Goal: Information Seeking & Learning: Learn about a topic

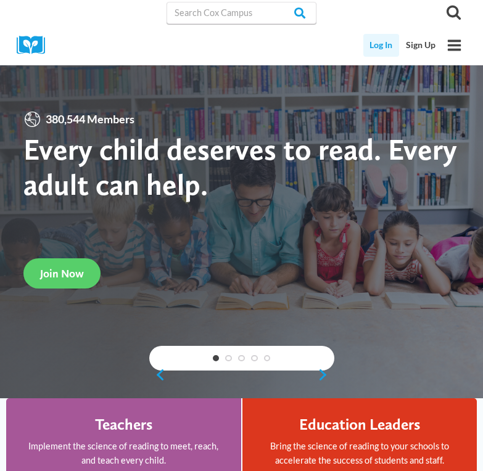
click at [381, 42] on link "Log In" at bounding box center [381, 45] width 36 height 23
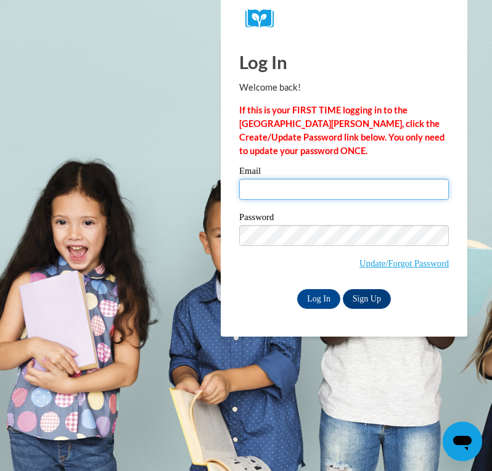
click at [370, 181] on input "Email" at bounding box center [344, 189] width 210 height 21
type input "becky.morrison@gozeps.org"
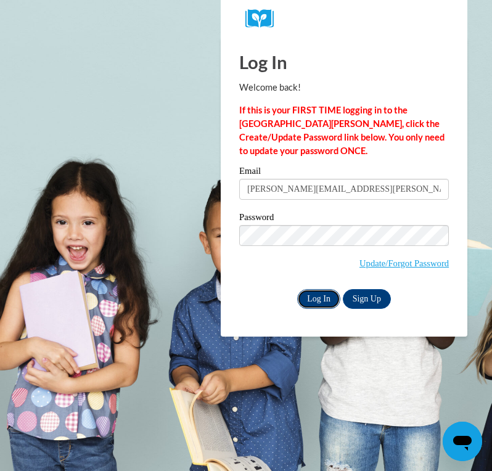
click at [315, 295] on input "Log In" at bounding box center [318, 299] width 43 height 20
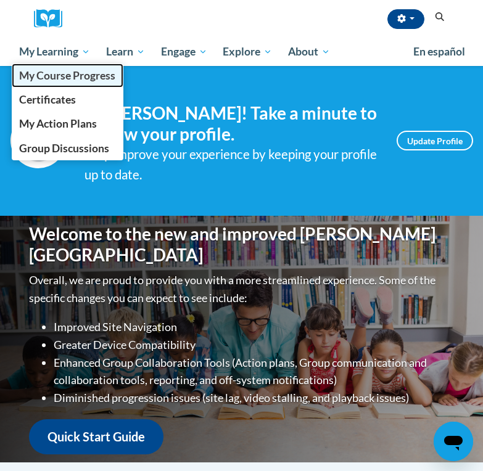
click at [57, 72] on span "My Course Progress" at bounding box center [67, 75] width 96 height 13
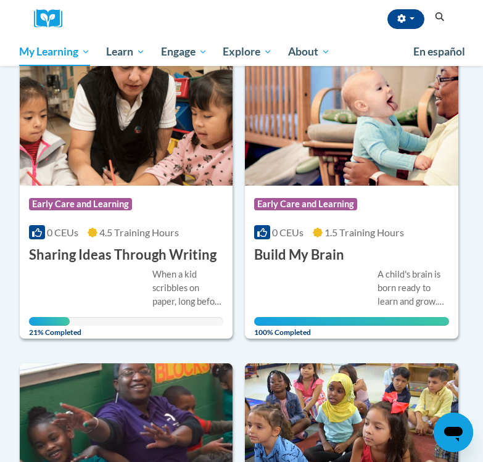
scroll to position [163, 0]
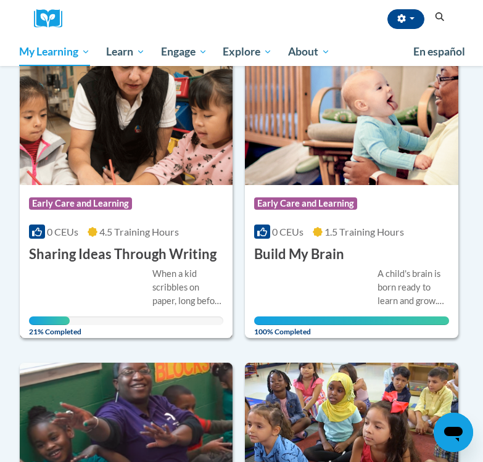
click at [117, 183] on img at bounding box center [126, 122] width 213 height 126
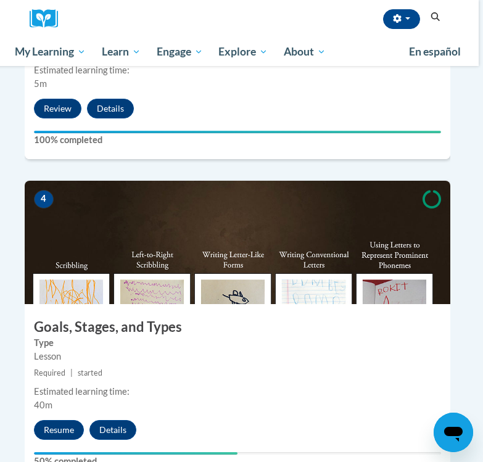
scroll to position [1138, 4]
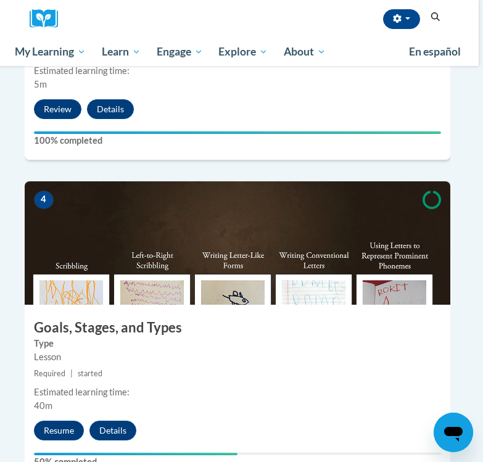
click at [277, 256] on img at bounding box center [238, 242] width 426 height 123
click at [56, 421] on button "Resume" at bounding box center [59, 431] width 50 height 20
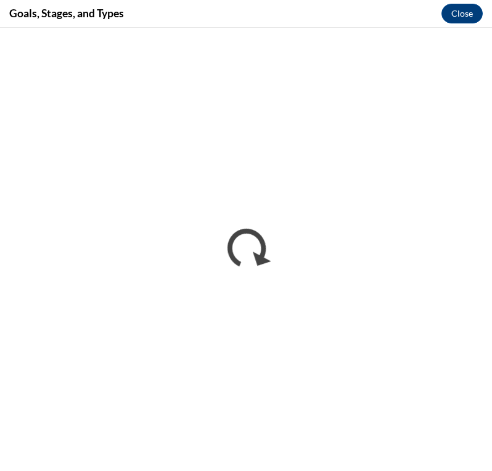
scroll to position [0, 0]
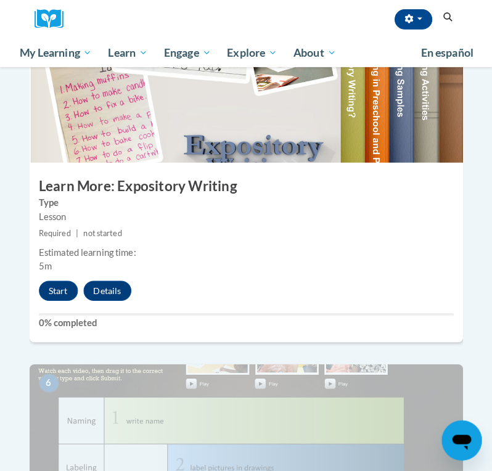
scroll to position [1605, 0]
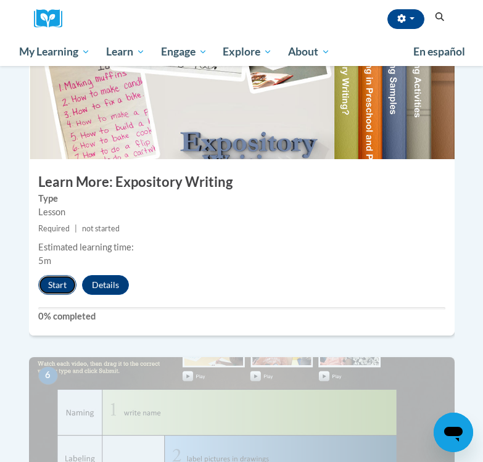
click at [49, 275] on button "Start" at bounding box center [57, 285] width 38 height 20
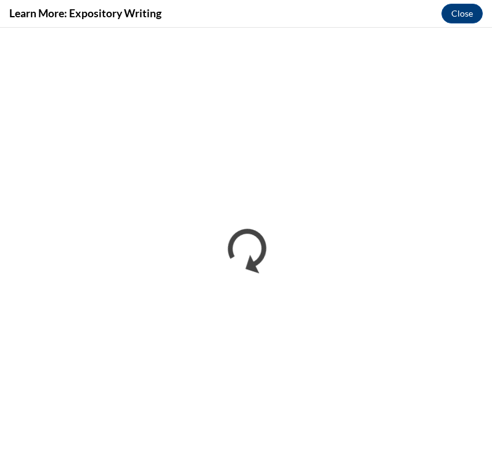
scroll to position [0, 0]
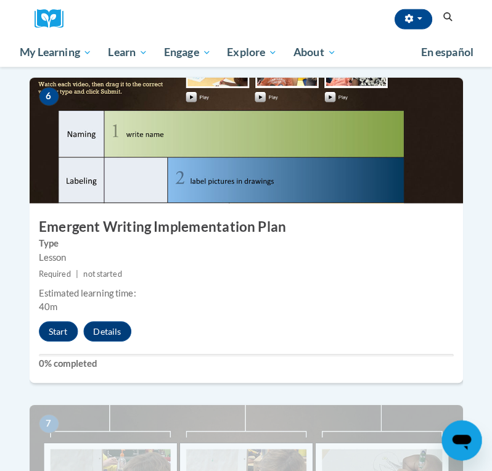
scroll to position [1894, 0]
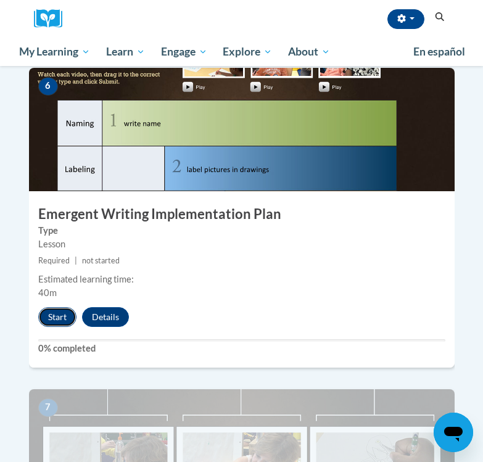
click at [56, 307] on button "Start" at bounding box center [57, 317] width 38 height 20
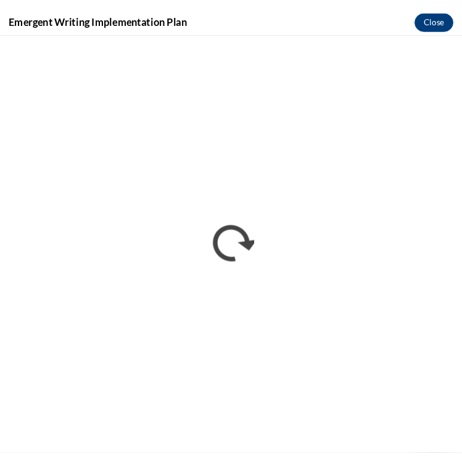
scroll to position [0, 0]
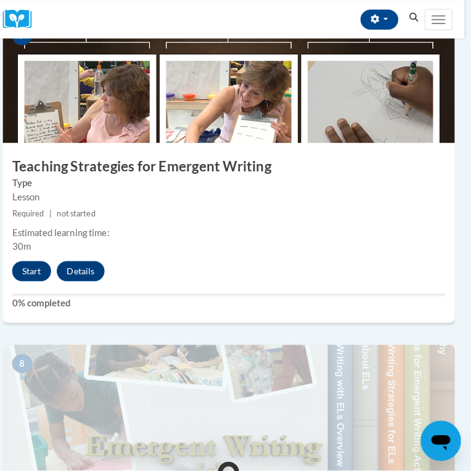
scroll to position [2193, 7]
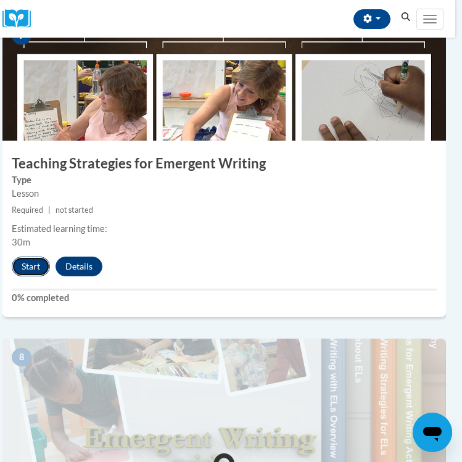
click at [28, 269] on button "Start" at bounding box center [31, 267] width 38 height 20
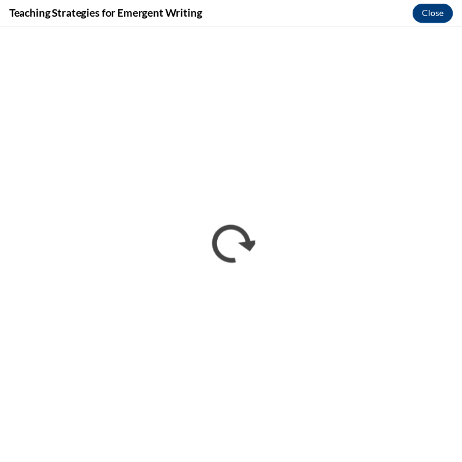
scroll to position [0, 0]
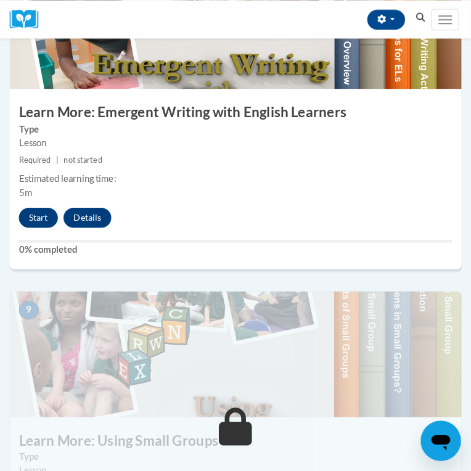
scroll to position [2568, 0]
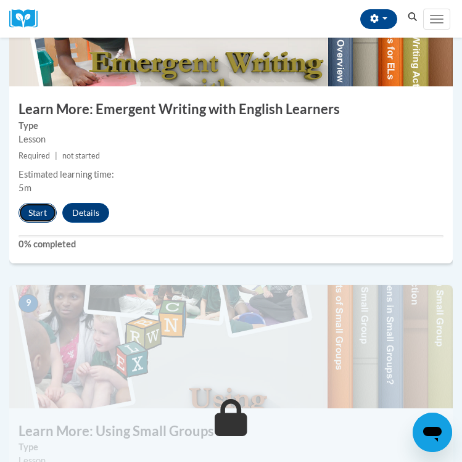
click at [39, 210] on button "Start" at bounding box center [38, 213] width 38 height 20
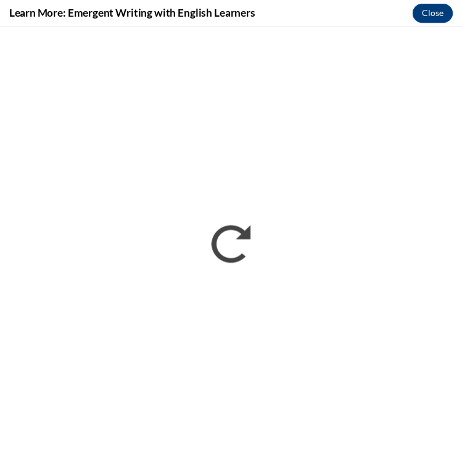
scroll to position [0, 0]
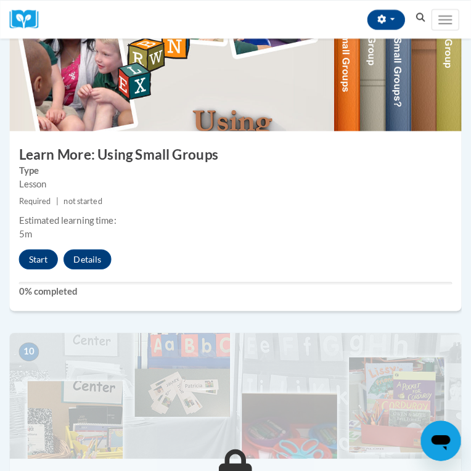
scroll to position [2866, 0]
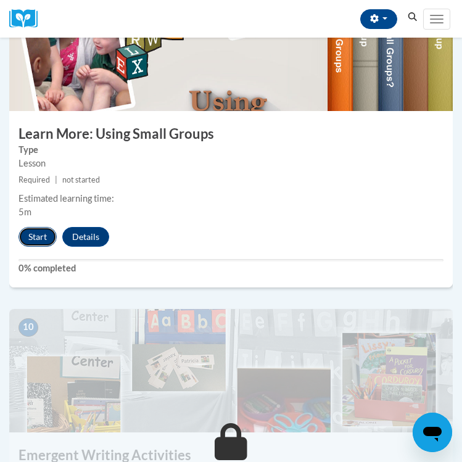
click at [29, 239] on button "Start" at bounding box center [38, 237] width 38 height 20
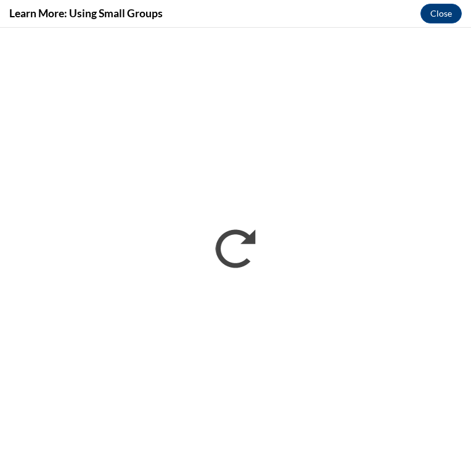
scroll to position [0, 0]
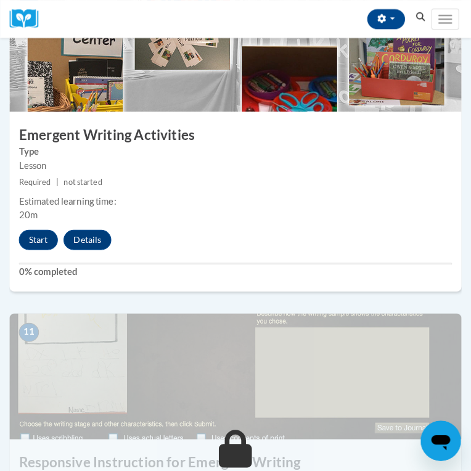
scroll to position [3188, 0]
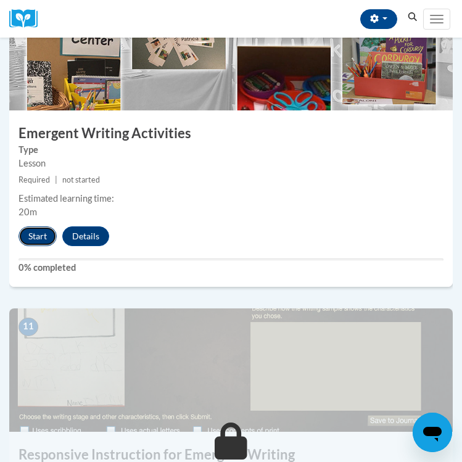
click at [36, 236] on button "Start" at bounding box center [38, 236] width 38 height 20
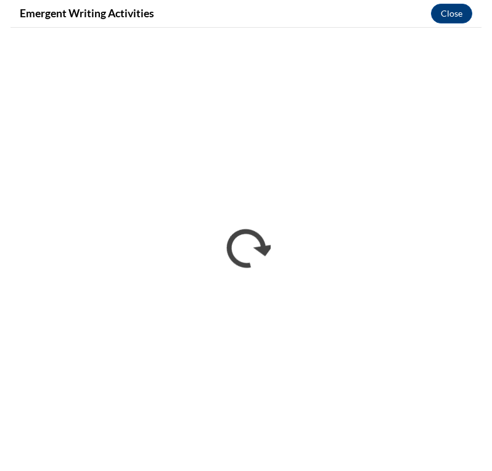
scroll to position [1753, 0]
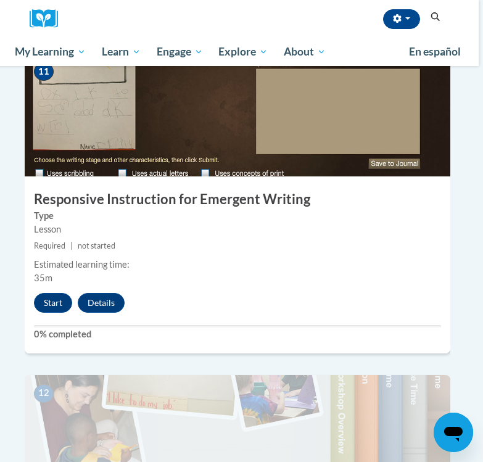
scroll to position [3516, 4]
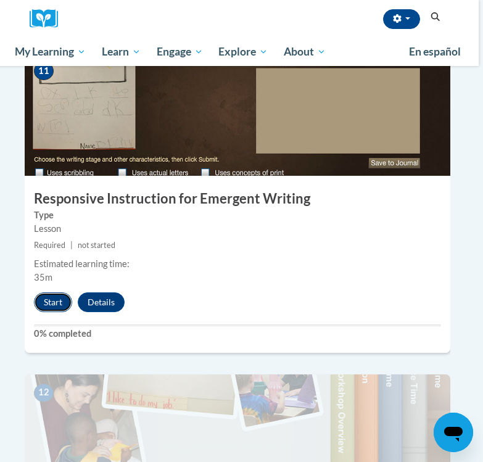
click at [65, 292] on button "Start" at bounding box center [53, 302] width 38 height 20
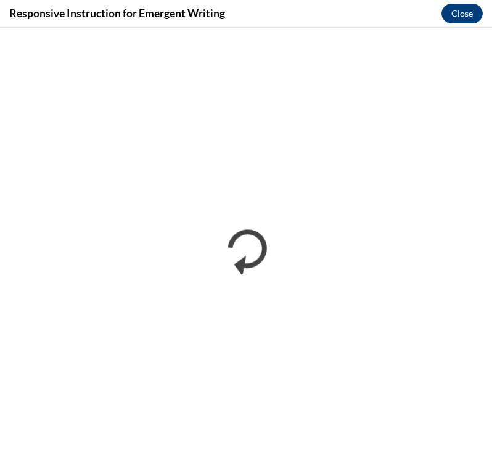
scroll to position [0, 0]
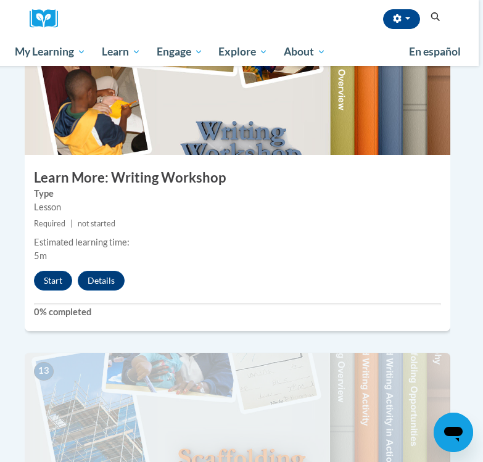
scroll to position [3859, 4]
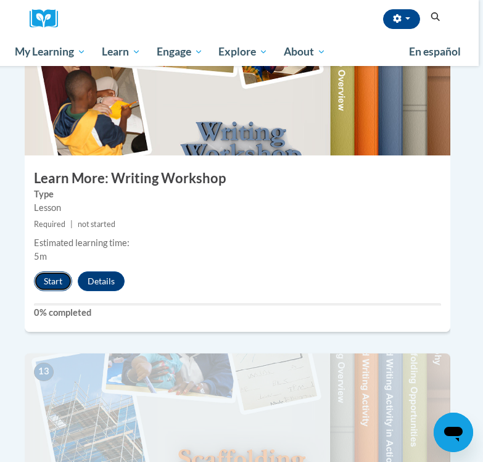
click at [51, 271] on button "Start" at bounding box center [53, 281] width 38 height 20
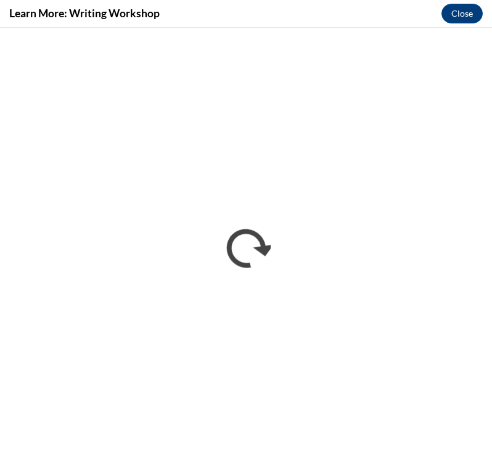
scroll to position [0, 0]
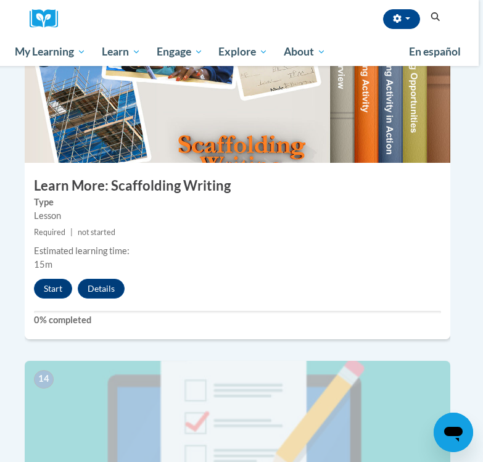
scroll to position [4172, 4]
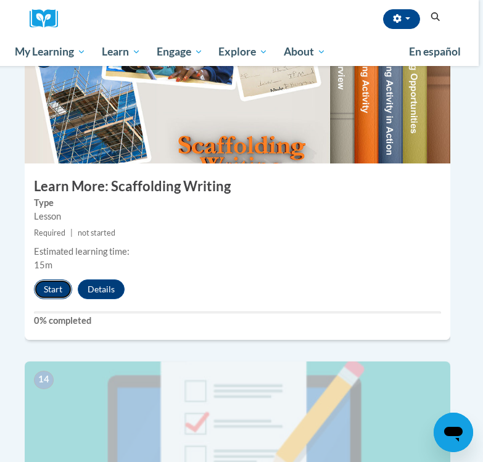
click at [49, 279] on button "Start" at bounding box center [53, 289] width 38 height 20
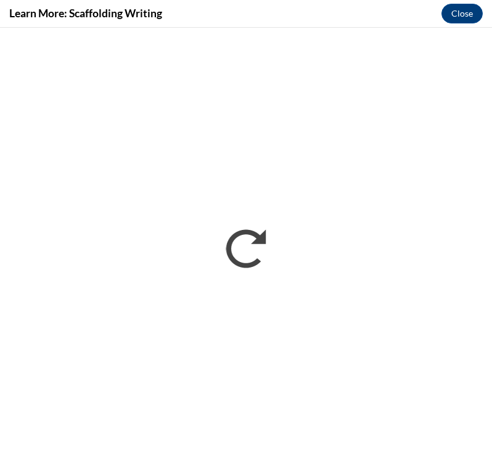
scroll to position [0, 0]
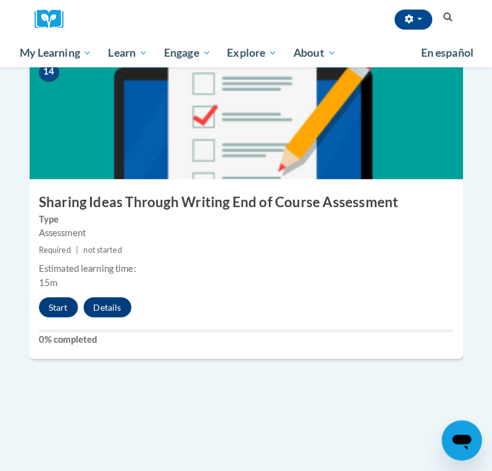
scroll to position [4482, 0]
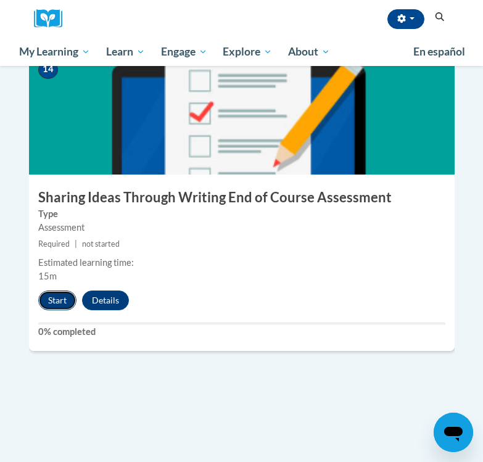
click at [46, 291] on button "Start" at bounding box center [57, 301] width 38 height 20
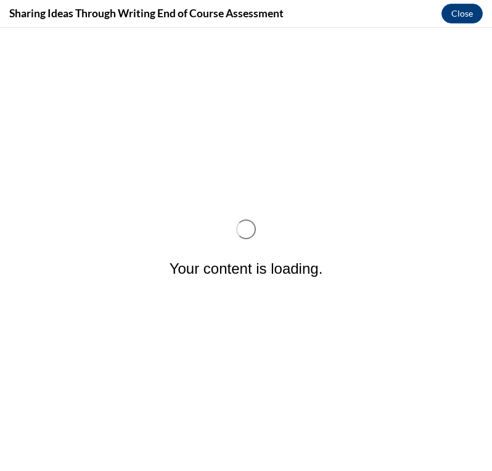
scroll to position [0, 0]
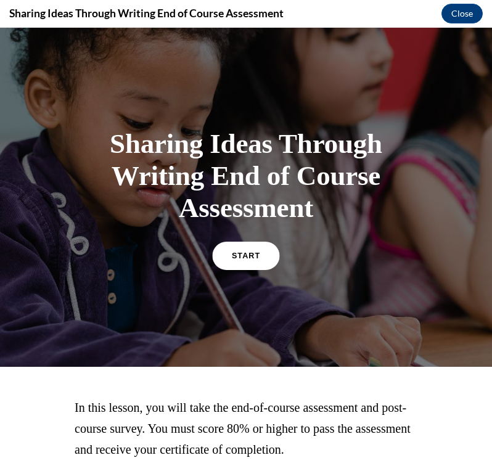
click at [237, 251] on link "START" at bounding box center [245, 255] width 67 height 28
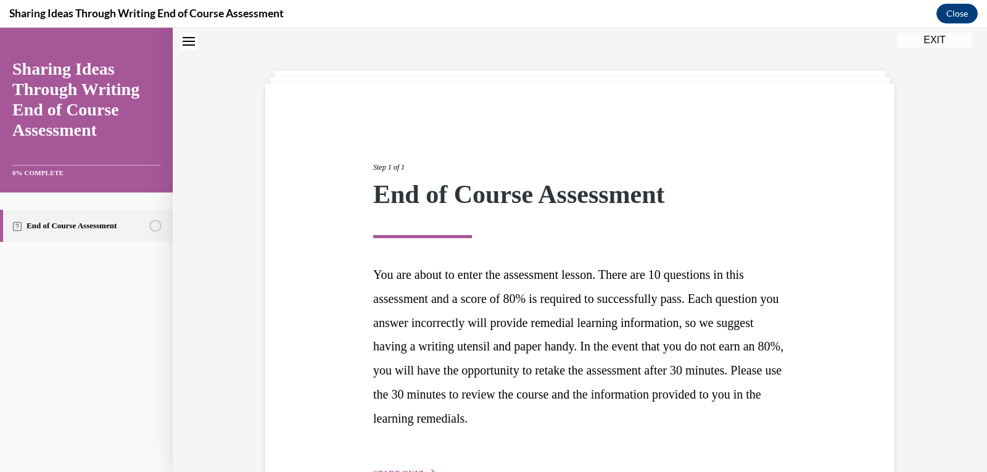
scroll to position [120, 0]
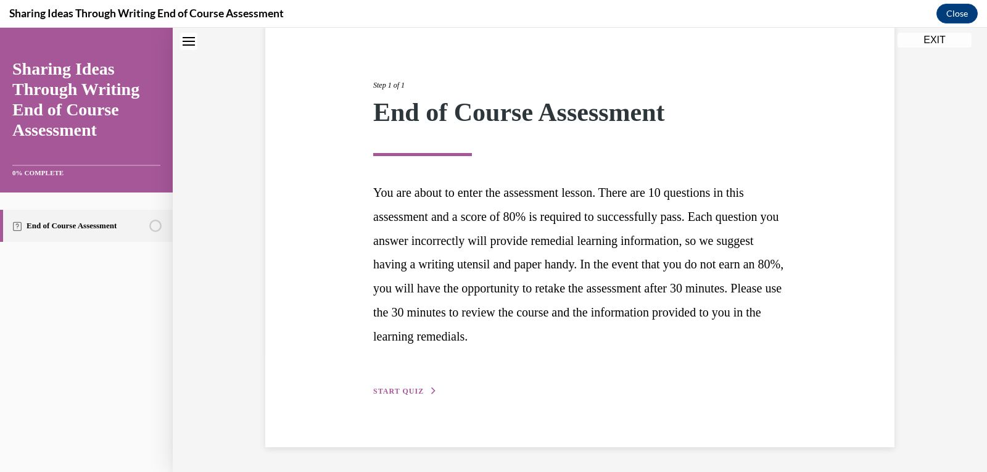
click at [413, 392] on span "START QUIZ" at bounding box center [398, 391] width 51 height 9
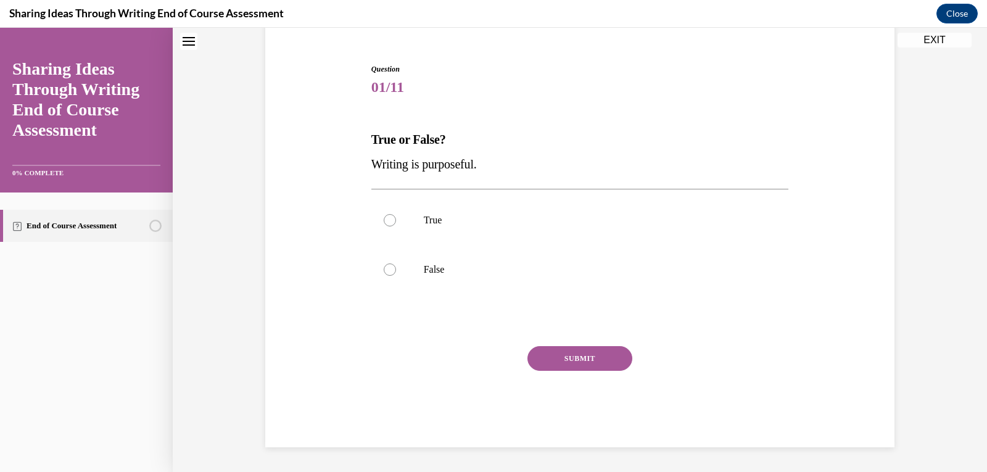
scroll to position [108, 0]
click at [386, 219] on div at bounding box center [390, 220] width 12 height 12
click at [386, 219] on input "True" at bounding box center [390, 220] width 12 height 12
radio input "true"
click at [482, 356] on button "SUBMIT" at bounding box center [579, 358] width 105 height 25
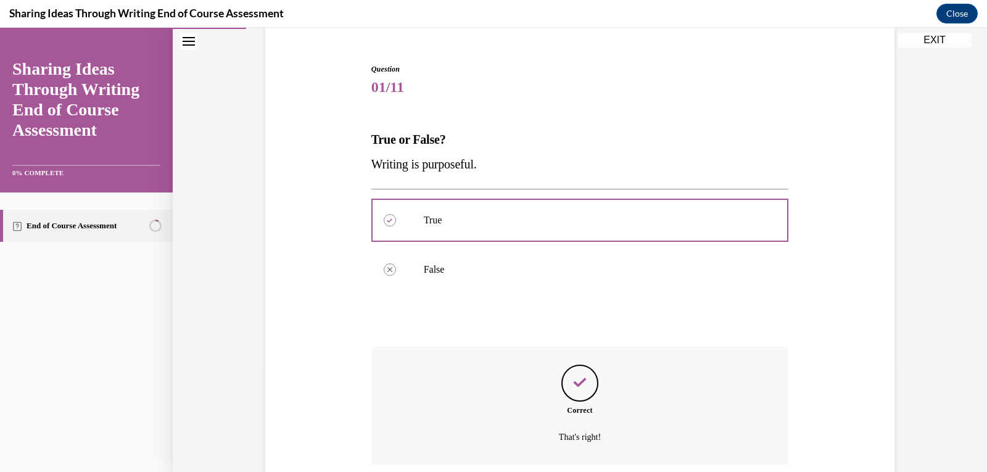
scroll to position [208, 0]
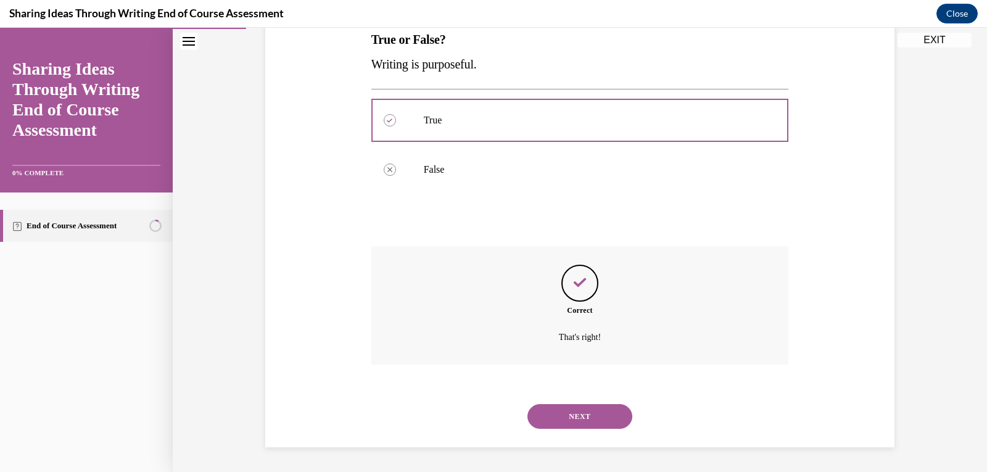
click at [482, 416] on button "NEXT" at bounding box center [579, 416] width 105 height 25
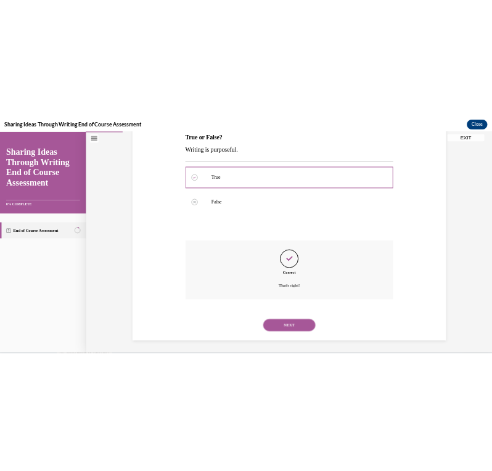
scroll to position [83, 0]
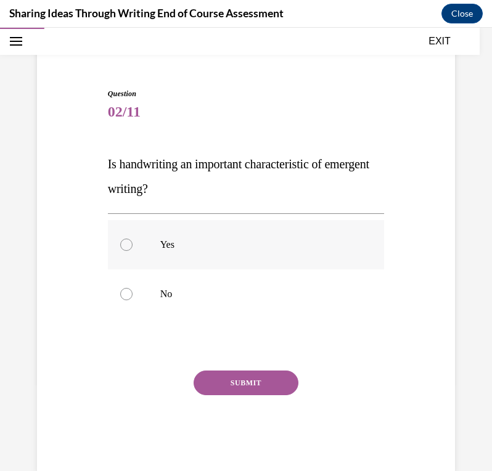
click at [125, 244] on div at bounding box center [126, 245] width 12 height 12
click at [125, 244] on input "Yes" at bounding box center [126, 245] width 12 height 12
radio input "true"
click at [239, 373] on button "SUBMIT" at bounding box center [246, 383] width 105 height 25
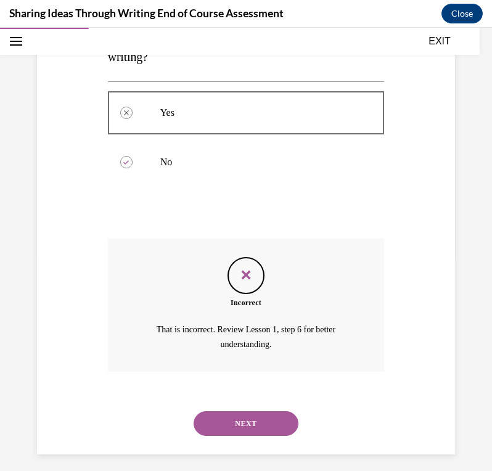
scroll to position [223, 0]
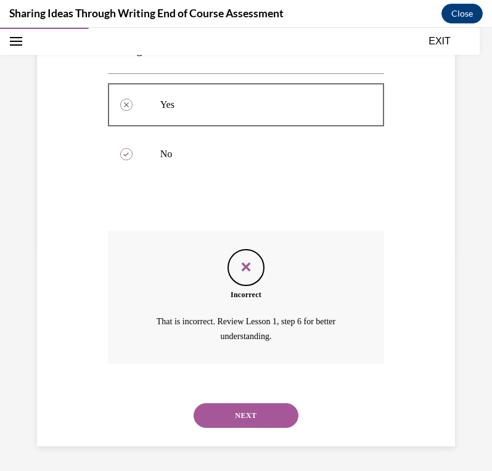
click at [224, 411] on button "NEXT" at bounding box center [246, 415] width 105 height 25
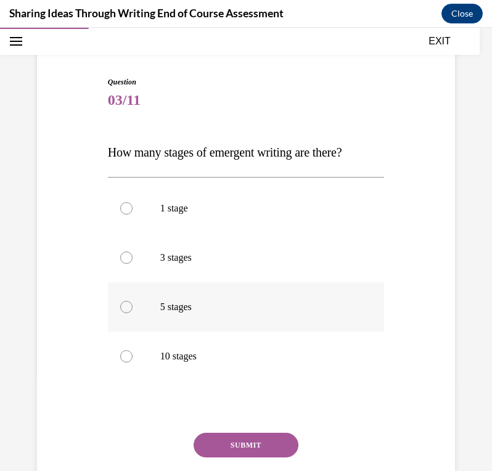
scroll to position [96, 0]
click at [125, 306] on div at bounding box center [126, 306] width 12 height 12
click at [125, 306] on input "5 stages" at bounding box center [126, 306] width 12 height 12
radio input "true"
click at [228, 445] on button "SUBMIT" at bounding box center [246, 444] width 105 height 25
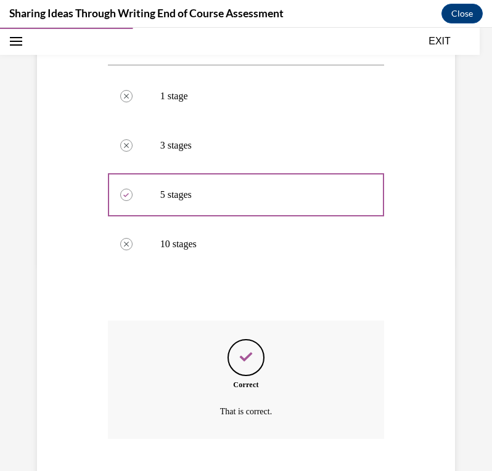
scroll to position [282, 0]
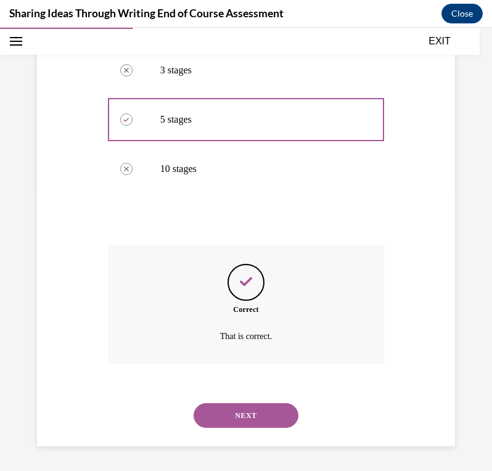
click at [234, 423] on button "NEXT" at bounding box center [246, 415] width 105 height 25
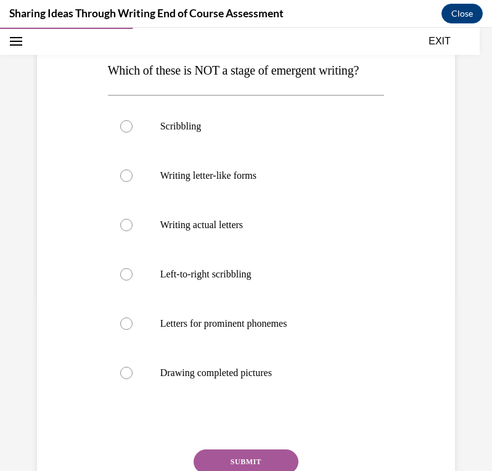
scroll to position [178, 0]
click at [123, 379] on div at bounding box center [126, 372] width 12 height 12
click at [123, 379] on input "Drawing completed pictures" at bounding box center [126, 372] width 12 height 12
radio input "true"
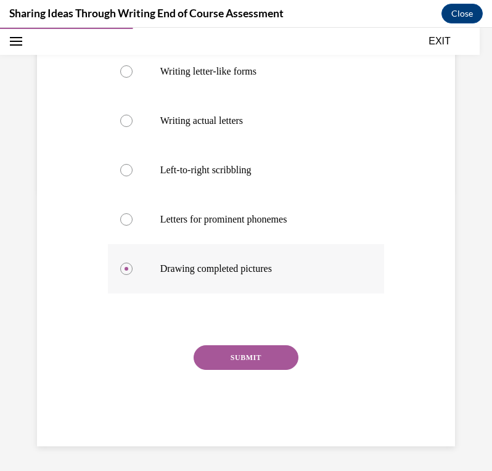
scroll to position [300, 0]
click at [247, 368] on button "SUBMIT" at bounding box center [246, 357] width 105 height 25
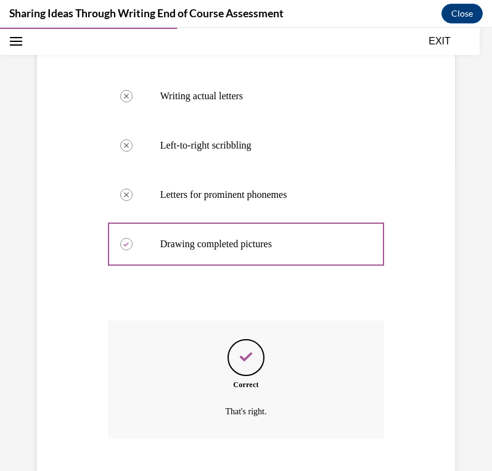
scroll to position [406, 0]
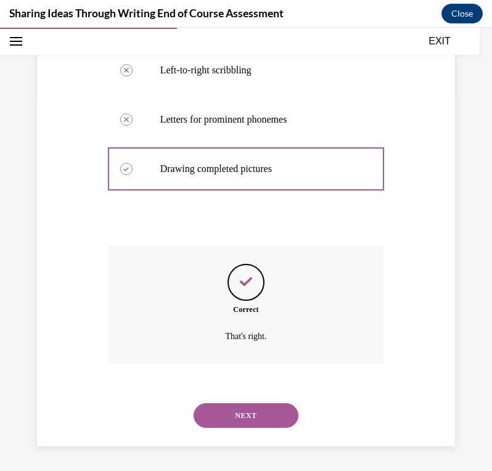
click at [237, 414] on button "NEXT" at bounding box center [246, 415] width 105 height 25
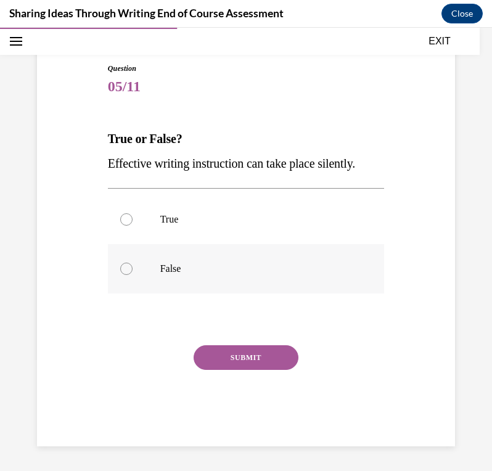
click at [125, 266] on div at bounding box center [126, 269] width 12 height 12
click at [125, 266] on input "False" at bounding box center [126, 269] width 12 height 12
radio input "true"
click at [240, 352] on button "SUBMIT" at bounding box center [246, 357] width 105 height 25
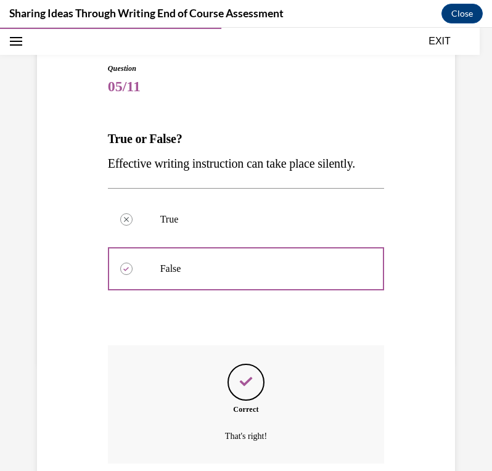
scroll to position [208, 0]
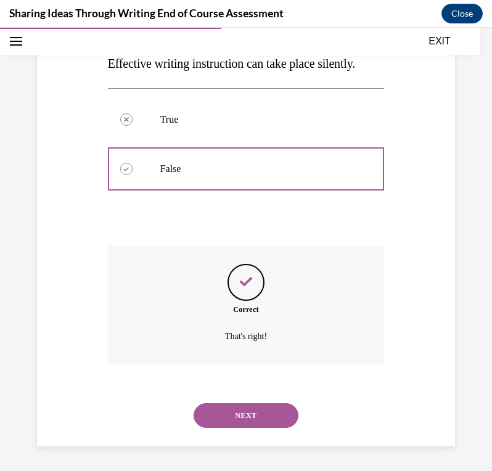
click at [232, 416] on button "NEXT" at bounding box center [246, 415] width 105 height 25
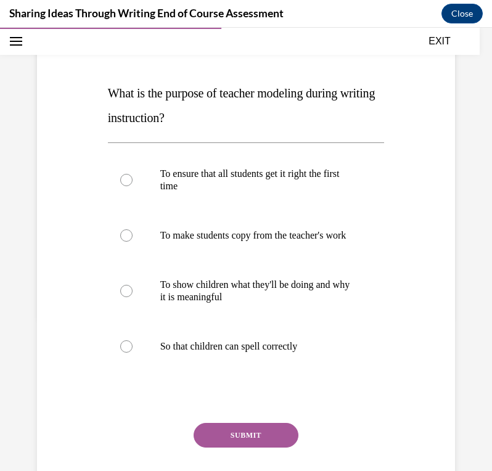
scroll to position [154, 0]
click at [125, 297] on div at bounding box center [126, 291] width 12 height 12
click at [125, 297] on input "To show children what they'll be doing and why it is meaningful" at bounding box center [126, 291] width 12 height 12
radio input "true"
click at [225, 444] on button "SUBMIT" at bounding box center [246, 435] width 105 height 25
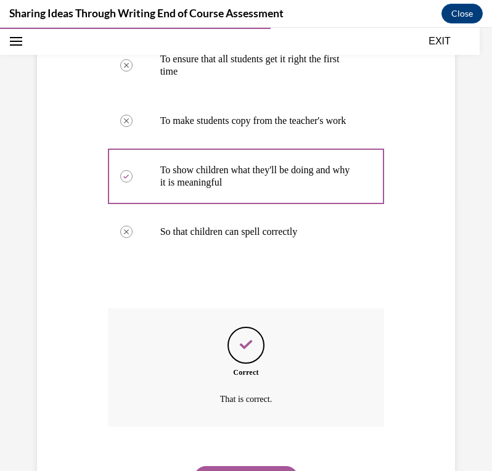
scroll to position [344, 0]
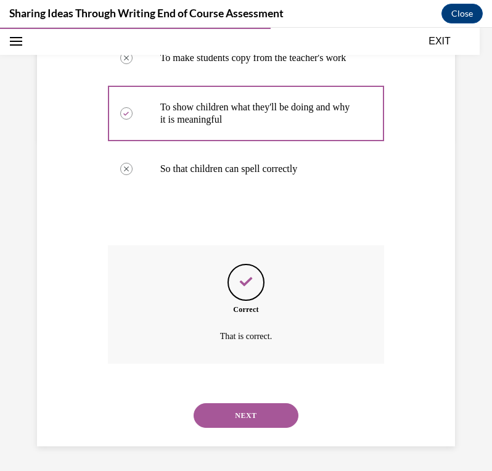
click at [235, 406] on button "NEXT" at bounding box center [246, 415] width 105 height 25
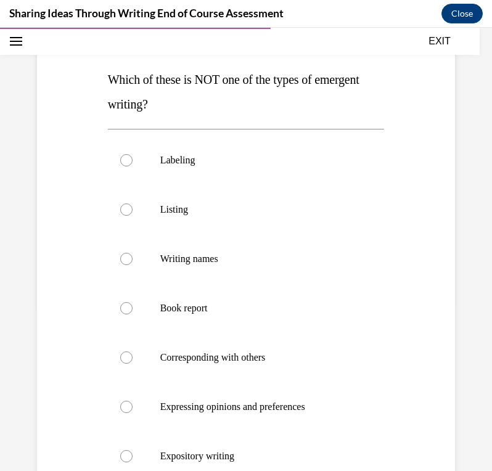
scroll to position [189, 0]
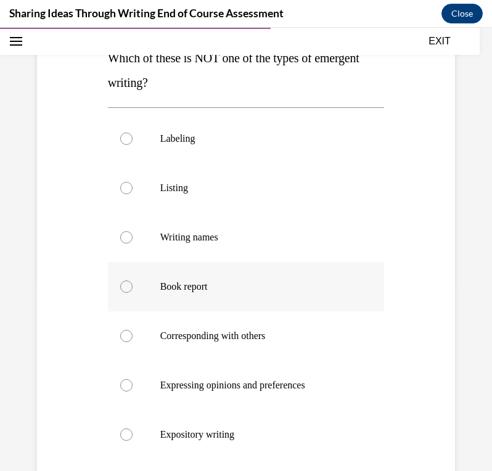
click at [125, 278] on label "Book report" at bounding box center [246, 286] width 277 height 49
click at [125, 281] on input "Book report" at bounding box center [126, 287] width 12 height 12
radio input "true"
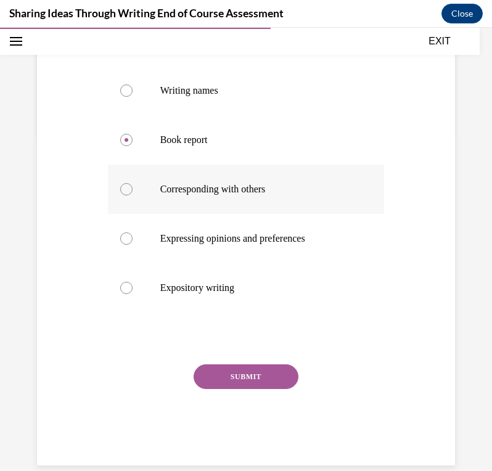
scroll to position [337, 0]
click at [234, 373] on button "SUBMIT" at bounding box center [246, 376] width 105 height 25
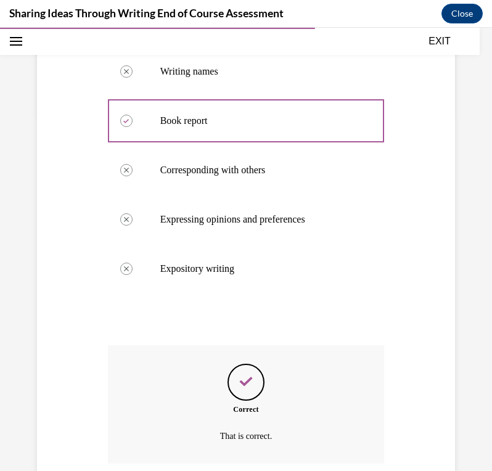
scroll to position [455, 0]
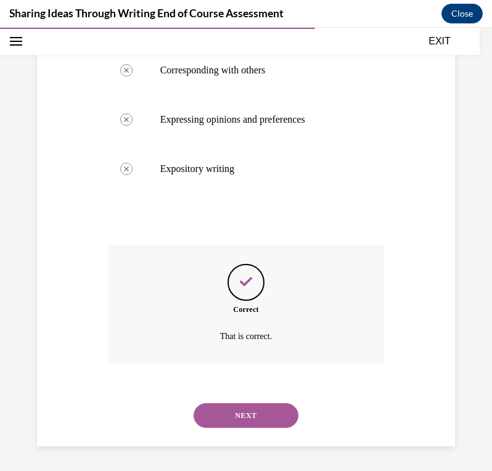
click at [234, 414] on button "NEXT" at bounding box center [246, 415] width 105 height 25
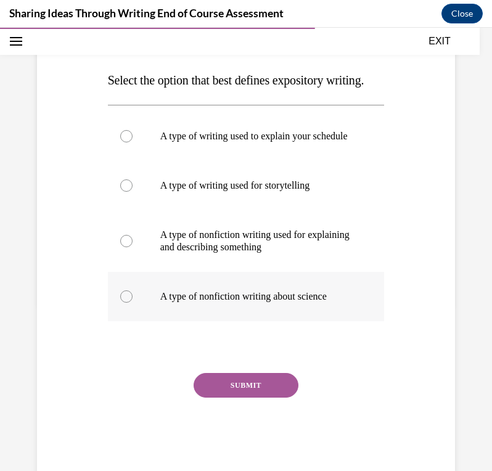
scroll to position [167, 0]
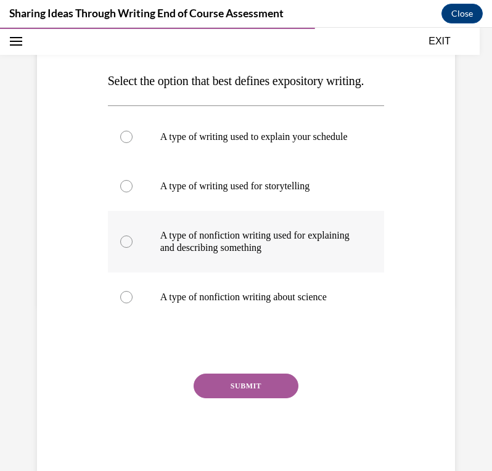
click at [128, 248] on div at bounding box center [126, 242] width 12 height 12
click at [128, 248] on input "A type of nonfiction writing used for explaining and describing something" at bounding box center [126, 242] width 12 height 12
radio input "true"
click at [237, 398] on button "SUBMIT" at bounding box center [246, 386] width 105 height 25
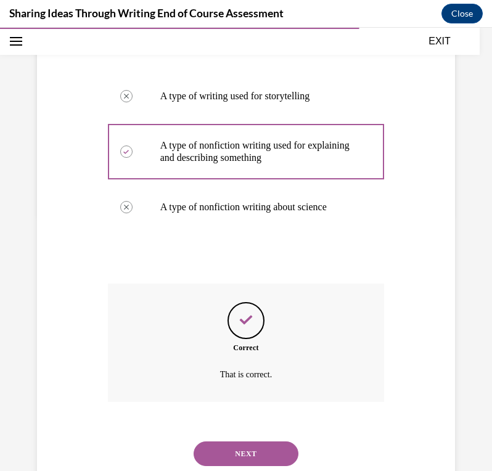
scroll to position [332, 0]
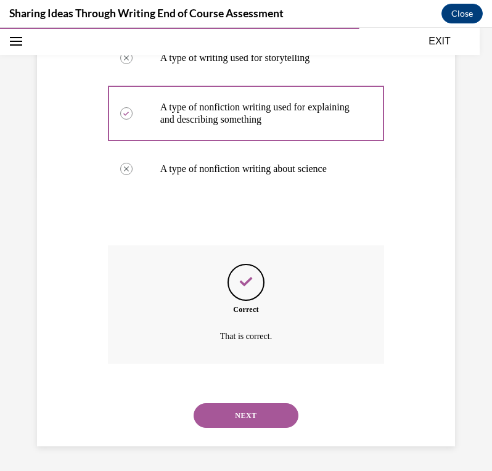
click at [237, 408] on button "NEXT" at bounding box center [246, 415] width 105 height 25
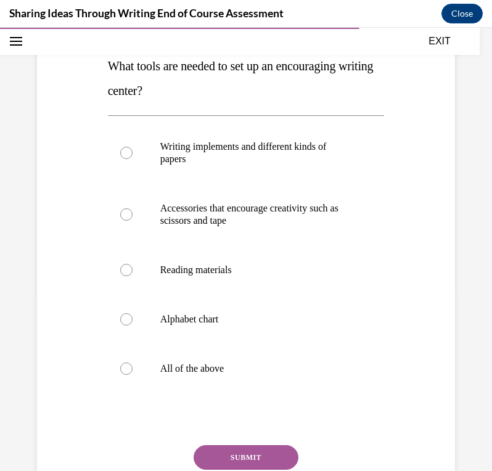
scroll to position [182, 0]
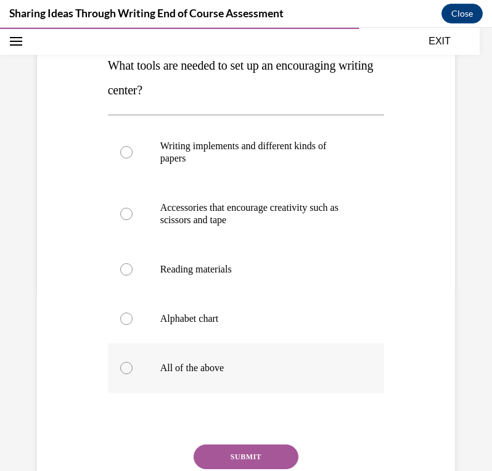
click at [126, 368] on div at bounding box center [126, 368] width 12 height 12
click at [126, 368] on input "All of the above" at bounding box center [126, 368] width 12 height 12
radio input "true"
click at [239, 451] on button "SUBMIT" at bounding box center [246, 457] width 105 height 25
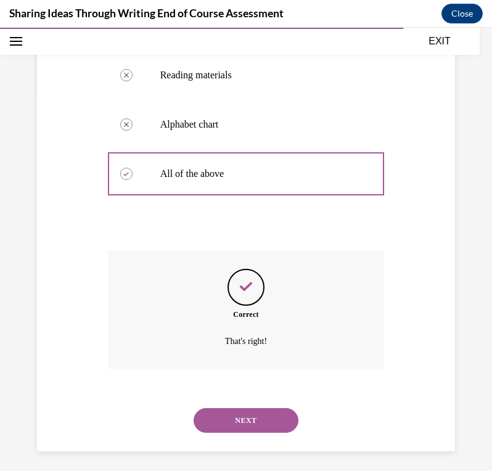
scroll to position [381, 0]
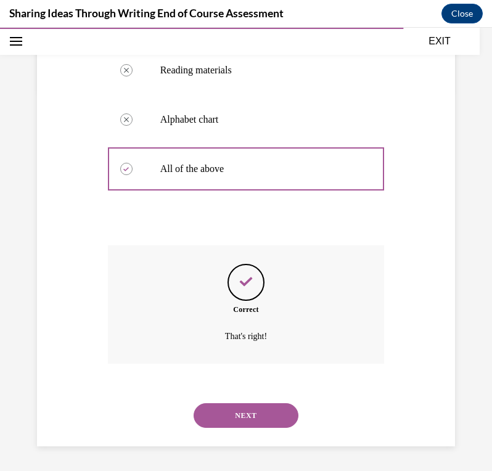
click at [240, 406] on button "NEXT" at bounding box center [246, 415] width 105 height 25
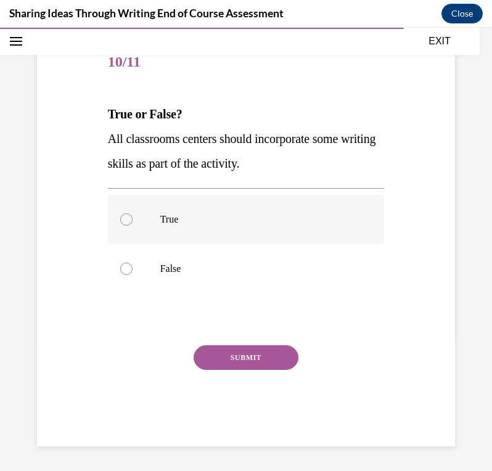
click at [125, 215] on div at bounding box center [126, 219] width 12 height 12
click at [125, 215] on input "True" at bounding box center [126, 219] width 12 height 12
radio input "true"
click at [221, 345] on button "SUBMIT" at bounding box center [246, 357] width 105 height 25
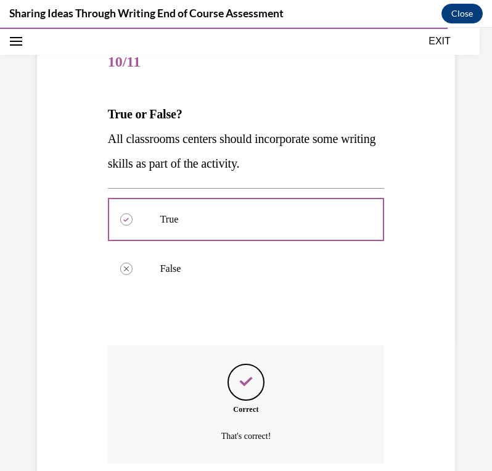
scroll to position [233, 0]
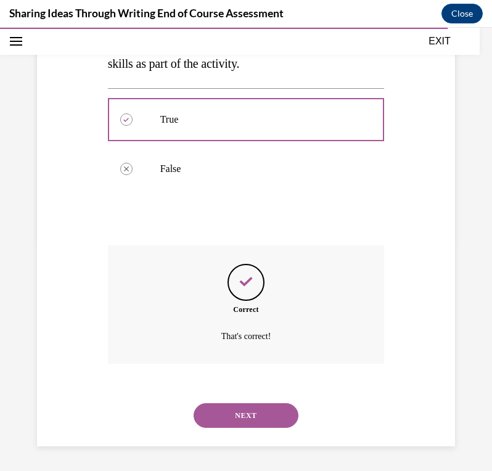
click at [225, 413] on button "NEXT" at bounding box center [246, 415] width 105 height 25
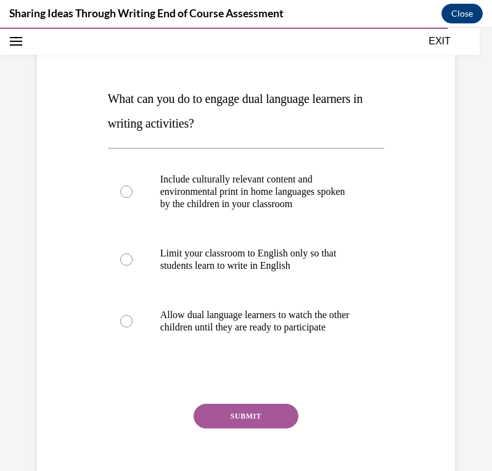
scroll to position [149, 0]
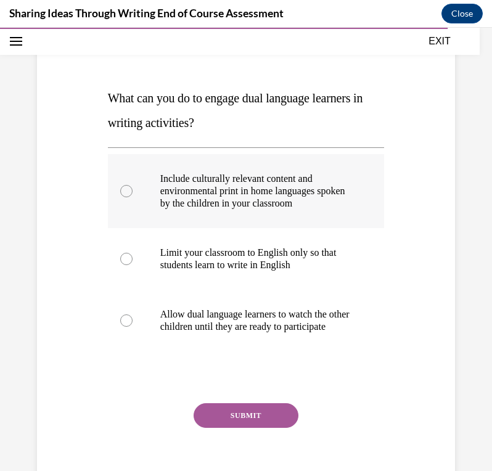
click at [123, 193] on div at bounding box center [126, 191] width 12 height 12
click at [123, 193] on input "Include culturally relevant content and environmental print in home languages s…" at bounding box center [126, 191] width 12 height 12
radio input "true"
click at [226, 424] on button "SUBMIT" at bounding box center [246, 415] width 105 height 25
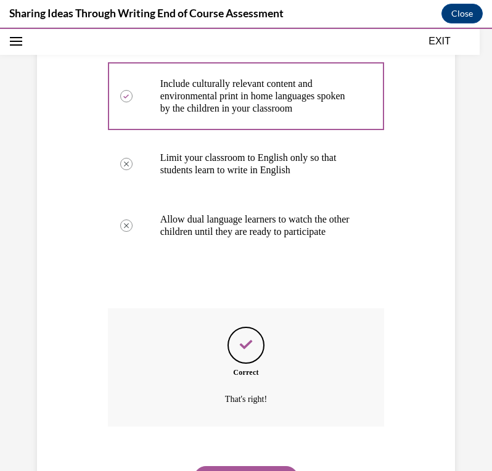
scroll to position [319, 0]
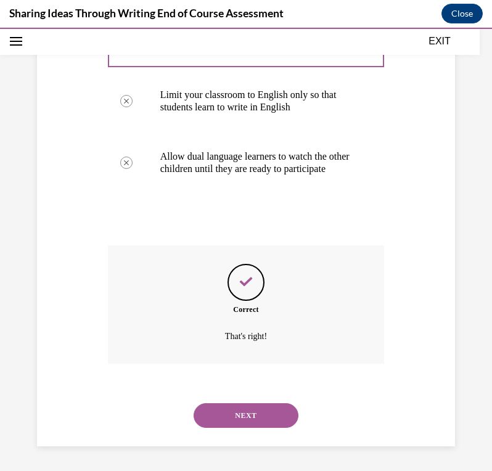
click at [226, 426] on button "NEXT" at bounding box center [246, 415] width 105 height 25
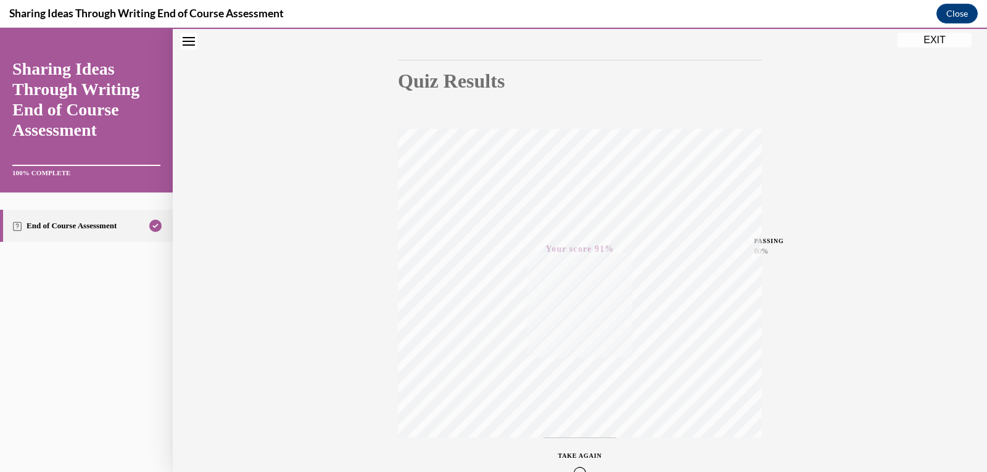
scroll to position [188, 0]
click at [482, 41] on button "EXIT" at bounding box center [934, 40] width 74 height 15
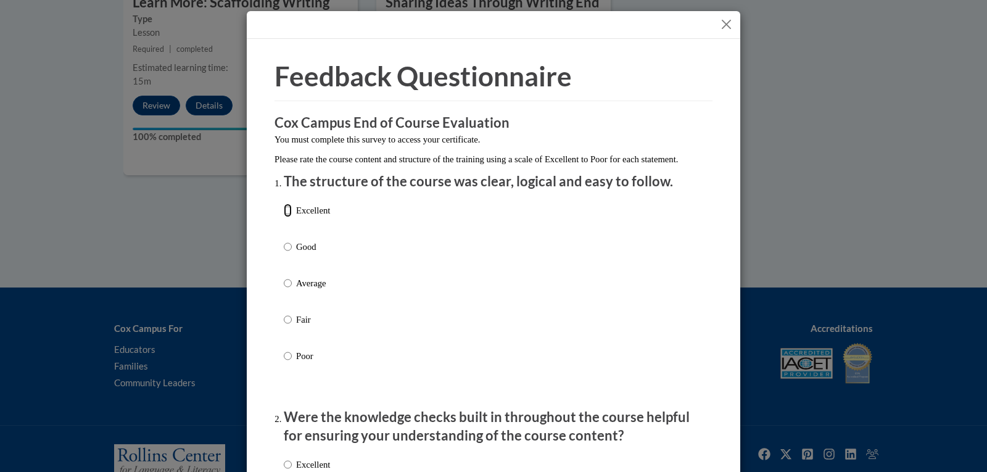
click at [284, 217] on input "Excellent" at bounding box center [288, 211] width 8 height 14
radio input "true"
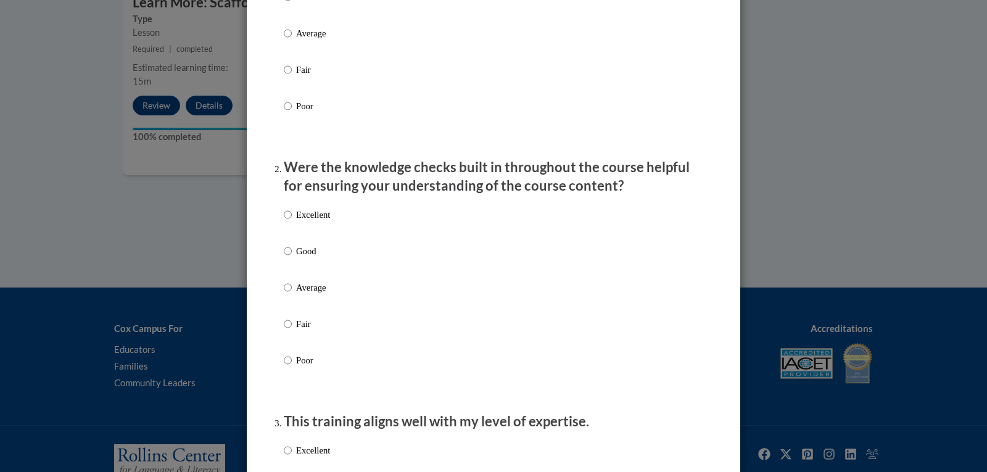
scroll to position [250, 0]
click at [284, 221] on input "Excellent" at bounding box center [288, 214] width 8 height 14
radio input "true"
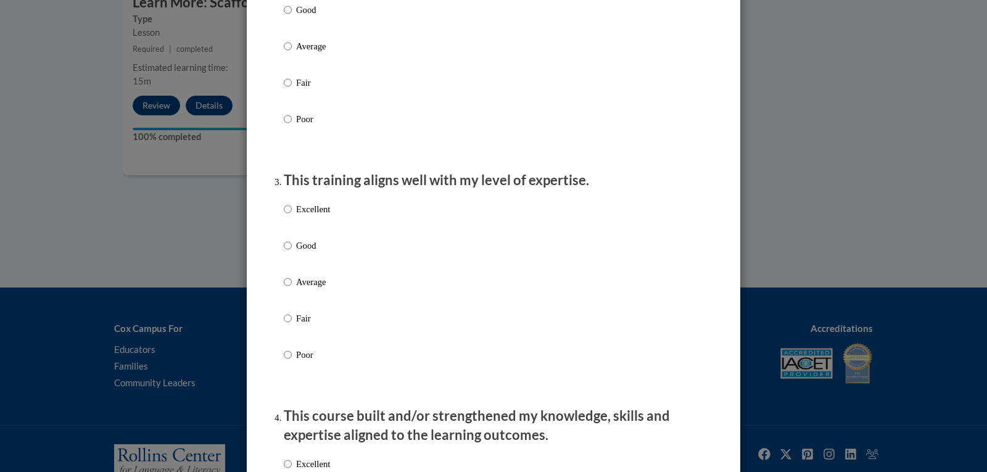
scroll to position [492, 0]
click at [284, 215] on input "Excellent" at bounding box center [288, 209] width 8 height 14
radio input "true"
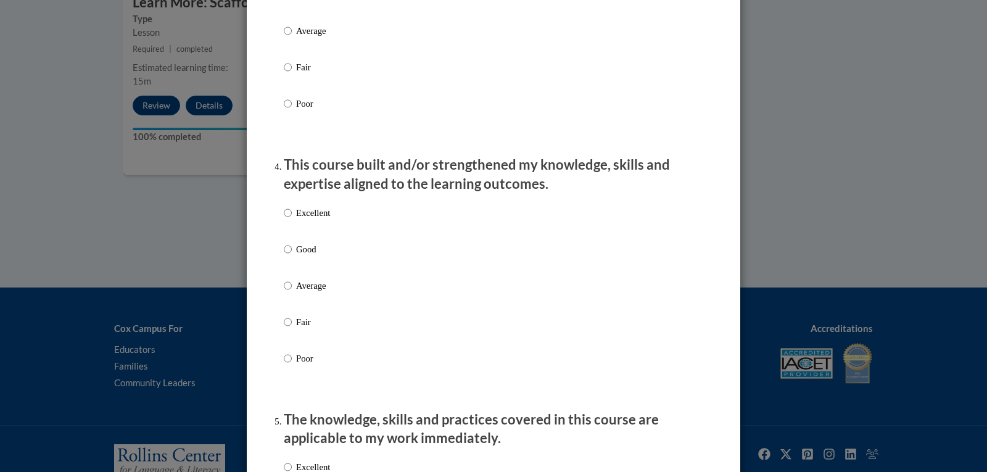
scroll to position [743, 0]
click at [284, 219] on input "Excellent" at bounding box center [288, 212] width 8 height 14
radio input "true"
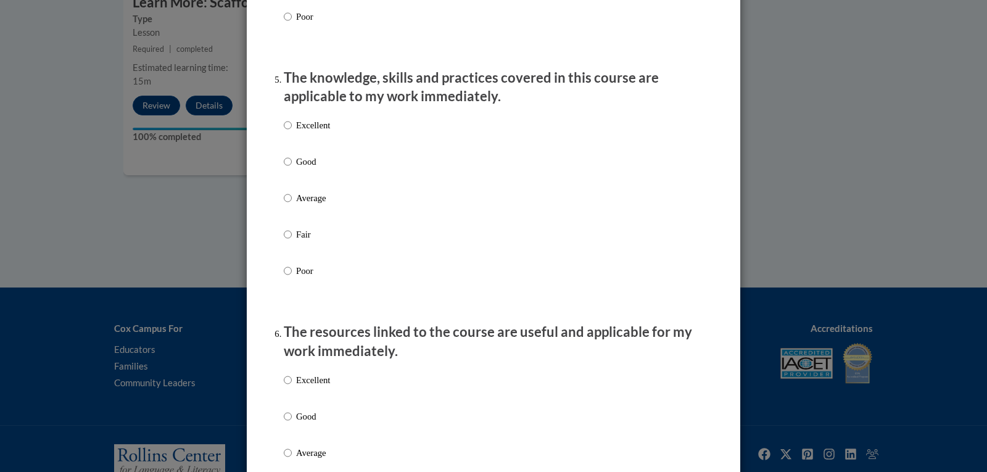
scroll to position [1084, 0]
click at [277, 135] on ol "The structure of the course was clear, logical and easy to follow. Excellent Go…" at bounding box center [493, 260] width 438 height 2344
click at [284, 131] on input "Excellent" at bounding box center [288, 125] width 8 height 14
radio input "true"
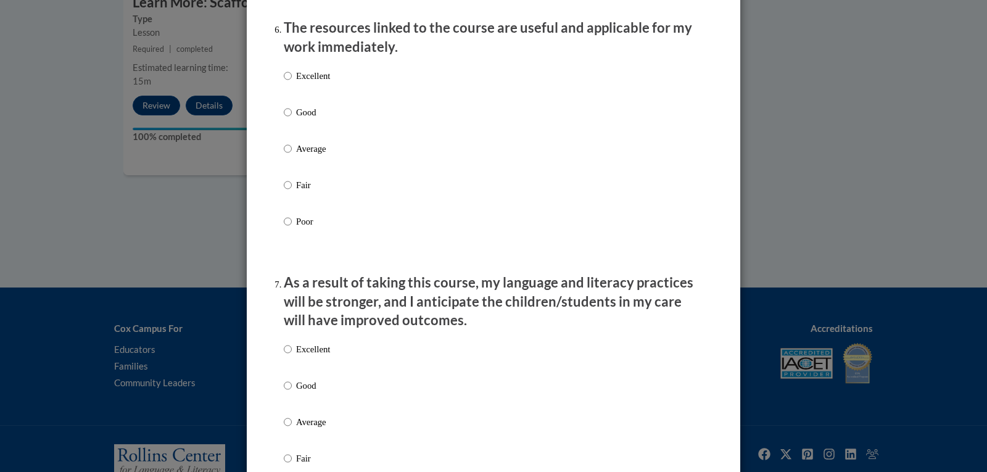
scroll to position [1390, 0]
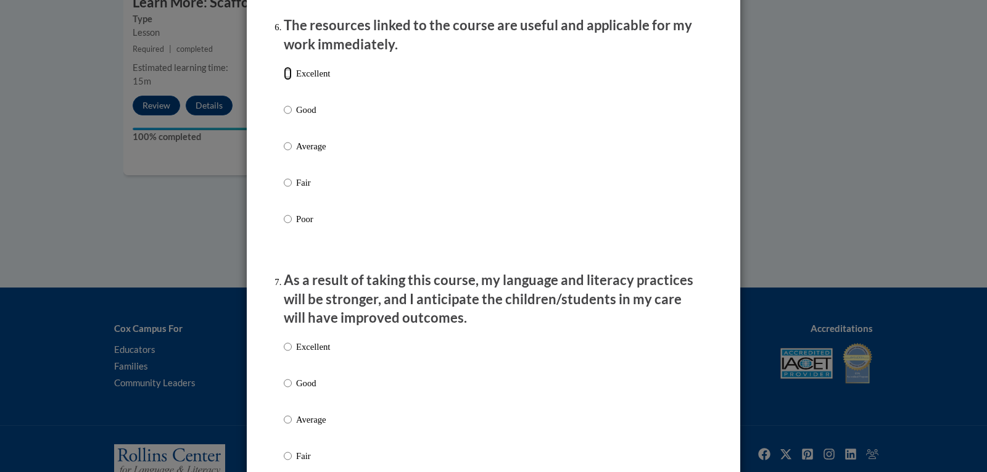
click at [284, 80] on input "Excellent" at bounding box center [288, 74] width 8 height 14
radio input "true"
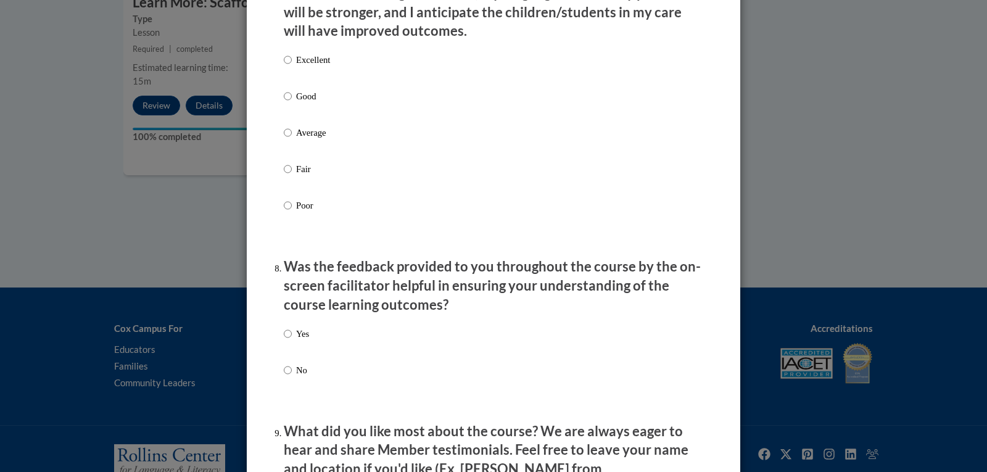
scroll to position [1678, 0]
click at [284, 66] on input "Excellent" at bounding box center [288, 59] width 8 height 14
radio input "true"
click at [284, 340] on input "Yes" at bounding box center [288, 333] width 8 height 14
radio input "true"
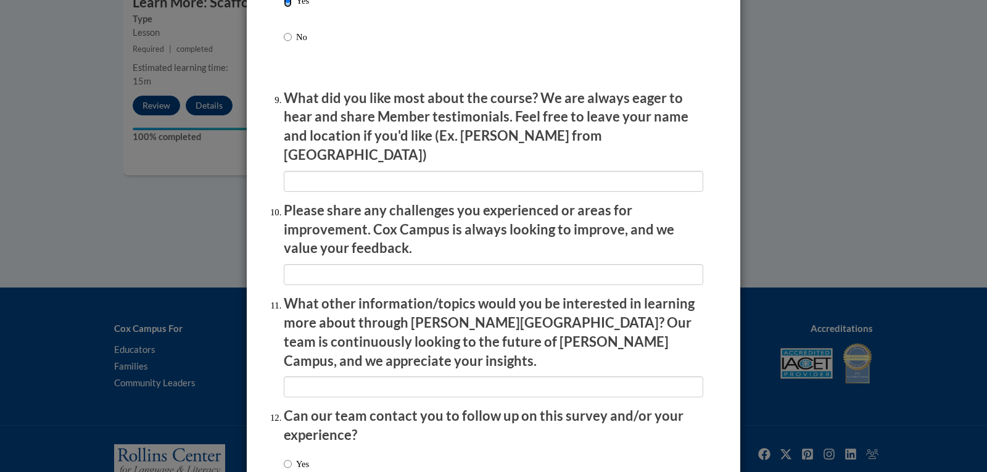
scroll to position [2091, 0]
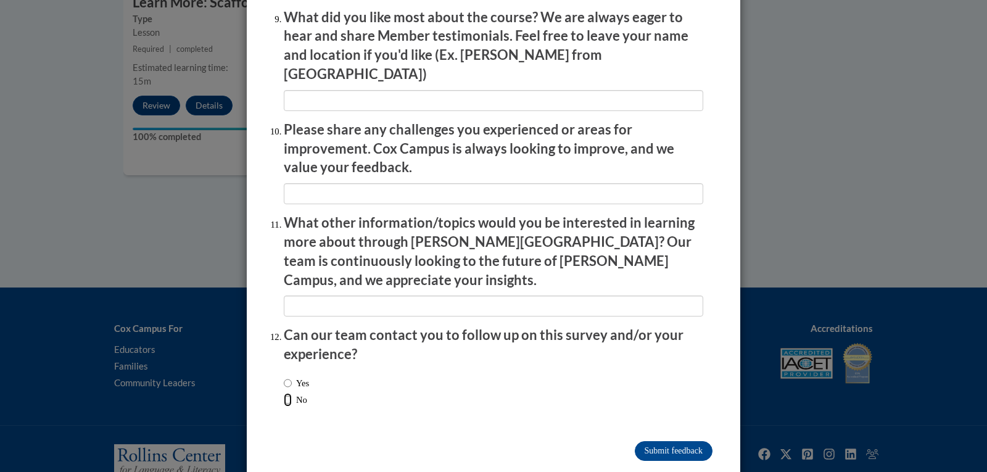
click at [284, 393] on input "No" at bounding box center [288, 400] width 8 height 14
radio input "true"
click at [482, 441] on input "Submit feedback" at bounding box center [674, 451] width 78 height 20
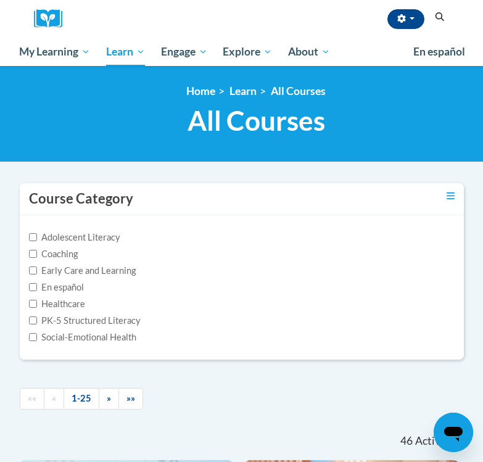
click at [439, 12] on icon "Search" at bounding box center [439, 16] width 9 height 9
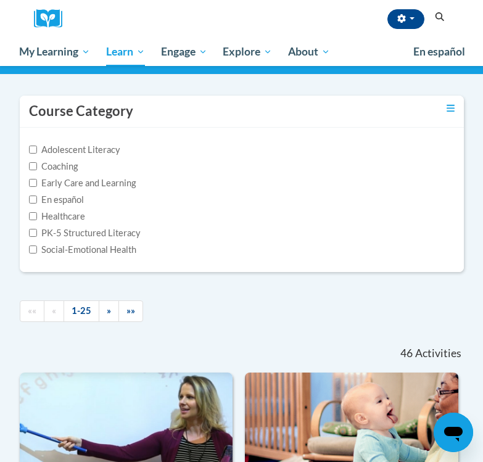
scroll to position [87, 0]
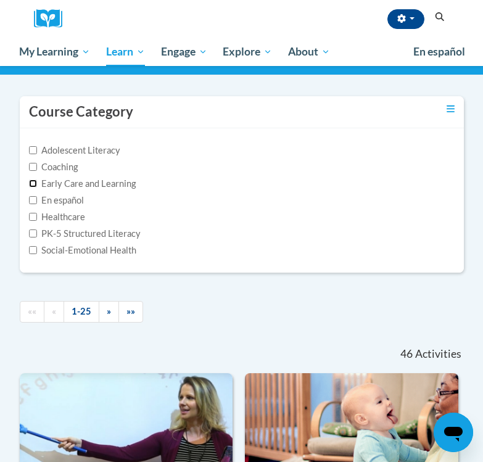
click at [35, 182] on input "Early Care and Learning" at bounding box center [33, 183] width 8 height 8
checkbox input "true"
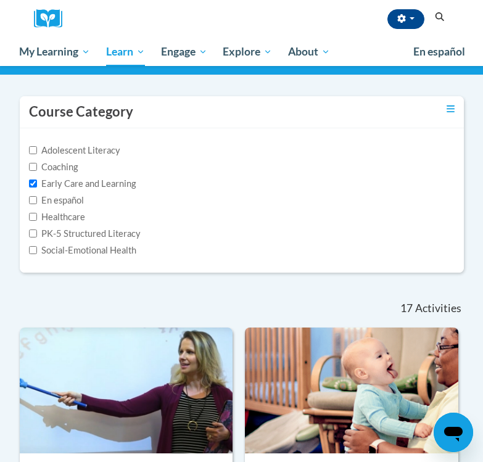
click at [30, 228] on label "PK-5 Structured Literacy" at bounding box center [85, 234] width 112 height 14
click at [30, 229] on input "PK-5 Structured Literacy" at bounding box center [33, 233] width 8 height 8
checkbox input "true"
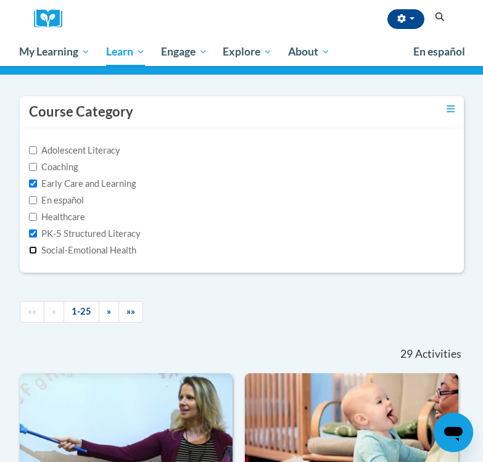
click at [33, 249] on input "Social-Emotional Health" at bounding box center [33, 250] width 8 height 8
checkbox input "true"
click at [33, 147] on input "Adolescent Literacy" at bounding box center [33, 150] width 8 height 8
checkbox input "true"
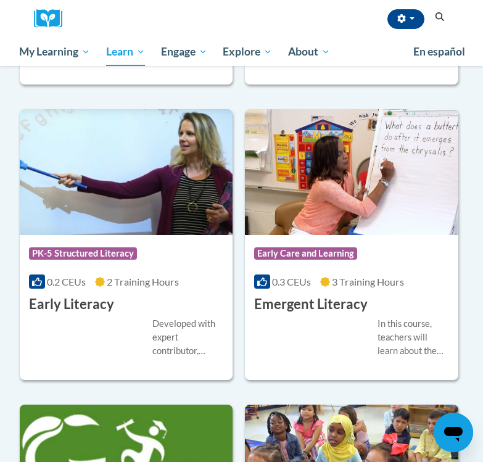
scroll to position [1332, 0]
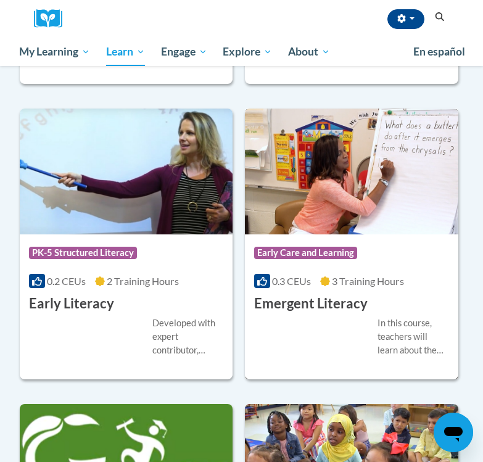
click at [378, 171] on img at bounding box center [351, 172] width 213 height 126
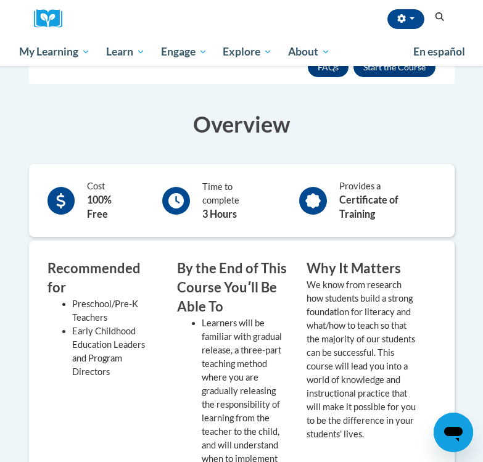
scroll to position [212, 0]
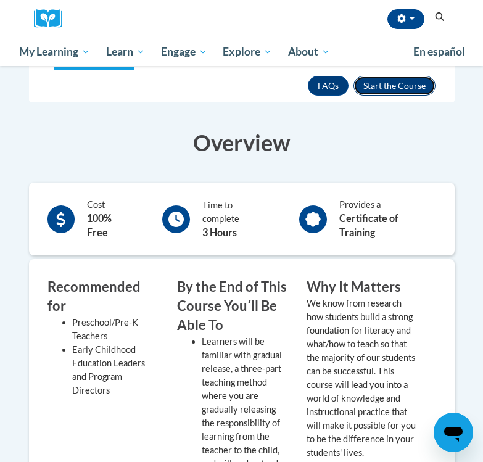
click at [406, 80] on button "Enroll" at bounding box center [394, 86] width 82 height 20
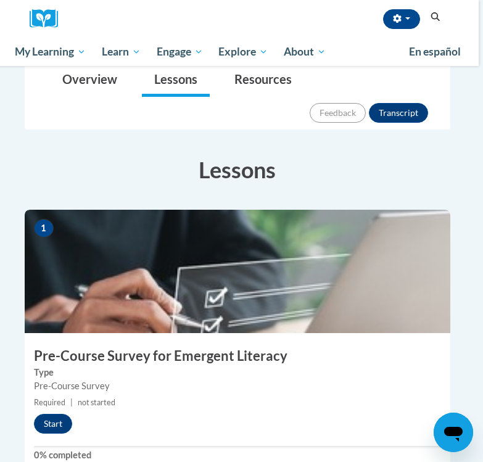
scroll to position [194, 4]
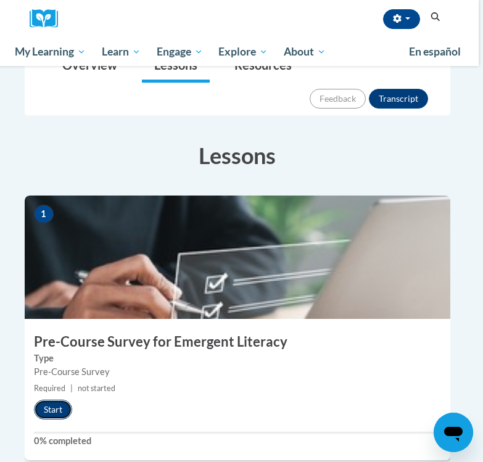
click at [46, 400] on button "Start" at bounding box center [53, 410] width 38 height 20
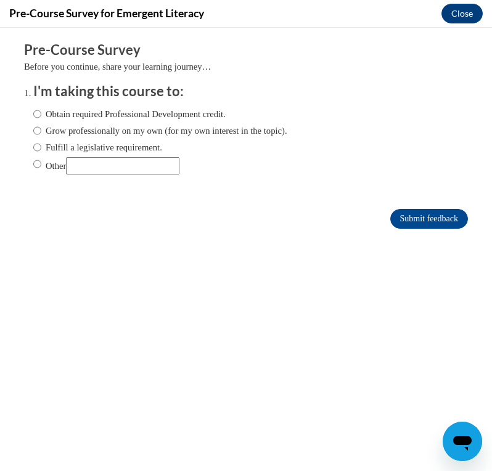
scroll to position [0, 0]
click at [33, 115] on input "Obtain required Professional Development credit." at bounding box center [37, 114] width 8 height 14
radio input "true"
click at [403, 213] on input "Submit feedback" at bounding box center [429, 219] width 78 height 20
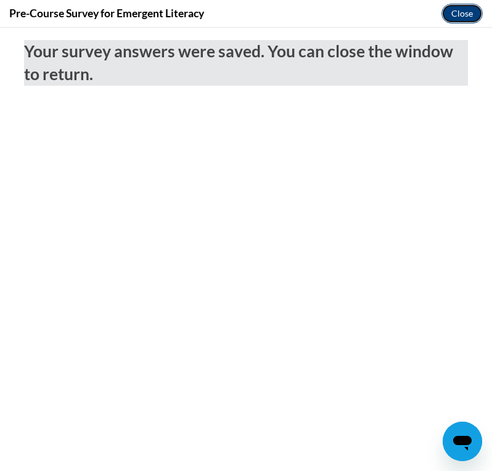
click at [463, 18] on button "Close" at bounding box center [462, 14] width 41 height 20
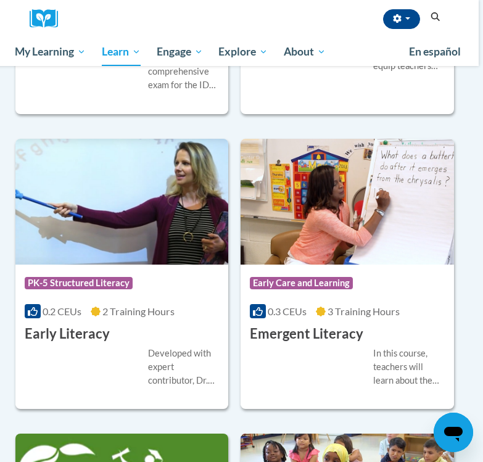
scroll to position [1968, 4]
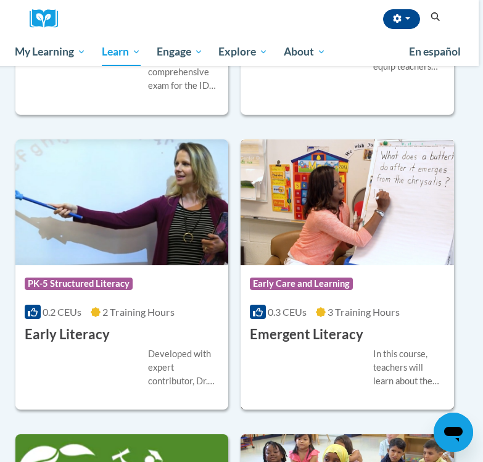
click at [330, 192] on img at bounding box center [347, 202] width 213 height 126
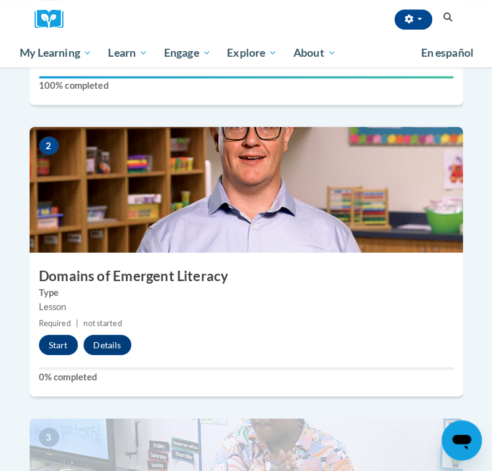
scroll to position [553, 0]
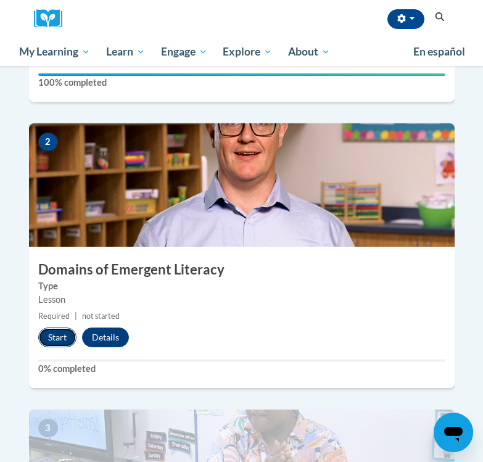
click at [59, 328] on button "Start" at bounding box center [57, 338] width 38 height 20
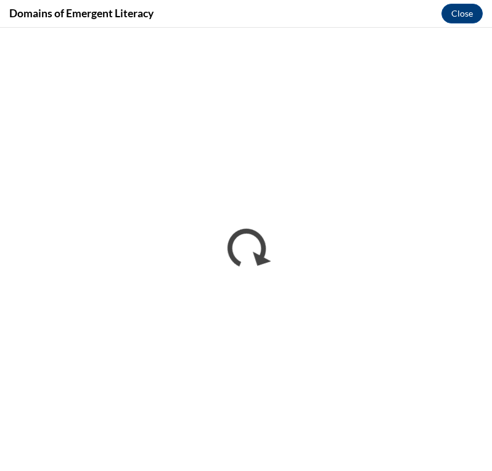
scroll to position [0, 0]
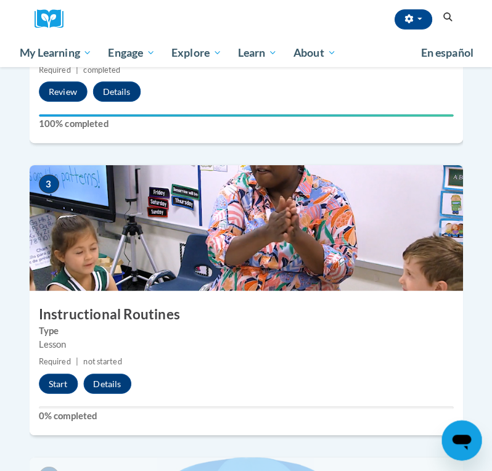
scroll to position [802, 0]
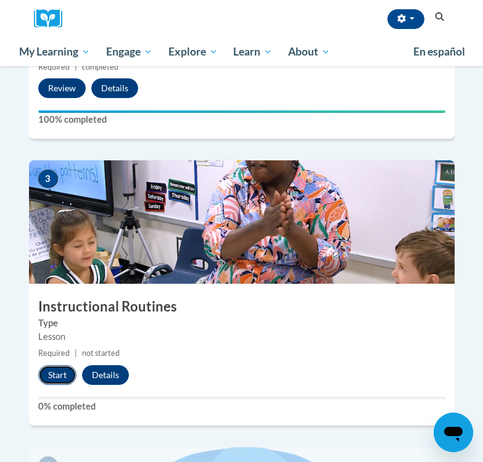
click at [56, 365] on button "Start" at bounding box center [57, 375] width 38 height 20
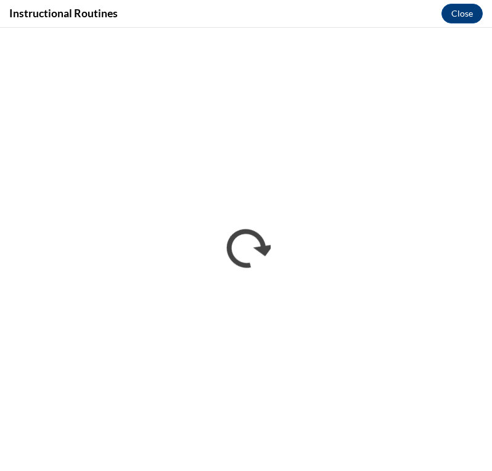
scroll to position [0, 0]
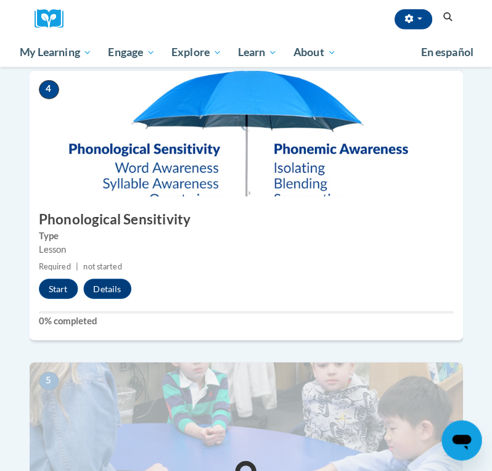
scroll to position [1178, 0]
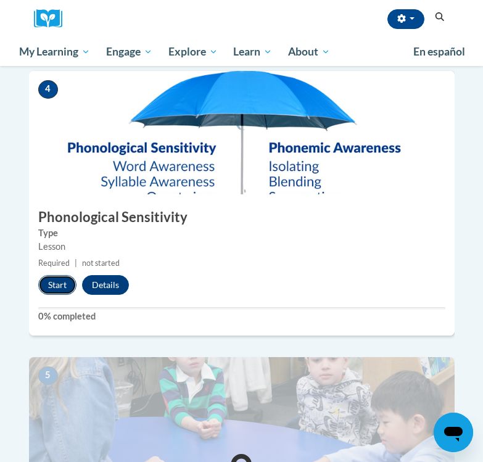
click at [52, 275] on button "Start" at bounding box center [57, 285] width 38 height 20
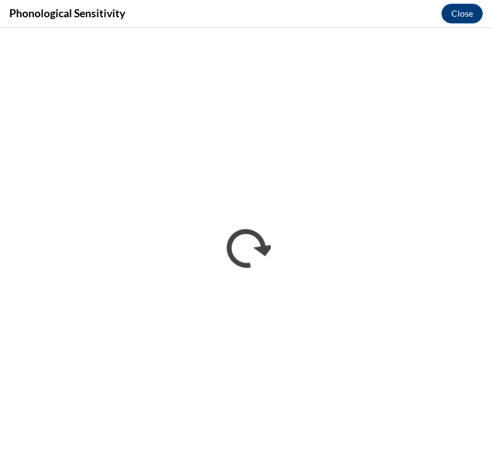
scroll to position [0, 0]
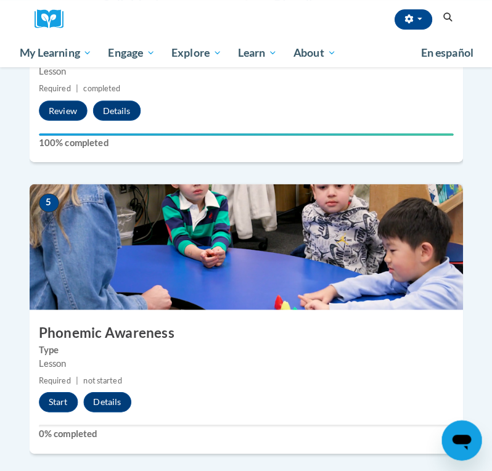
scroll to position [1356, 0]
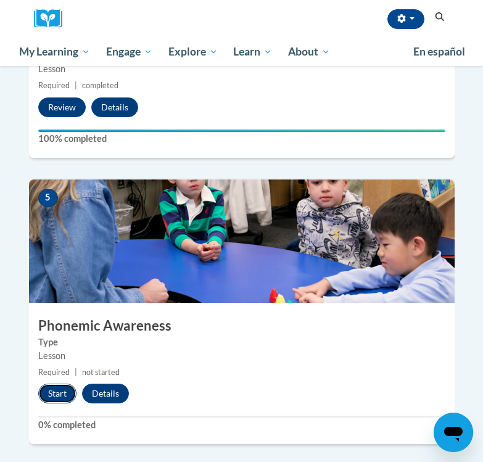
click at [50, 384] on button "Start" at bounding box center [57, 394] width 38 height 20
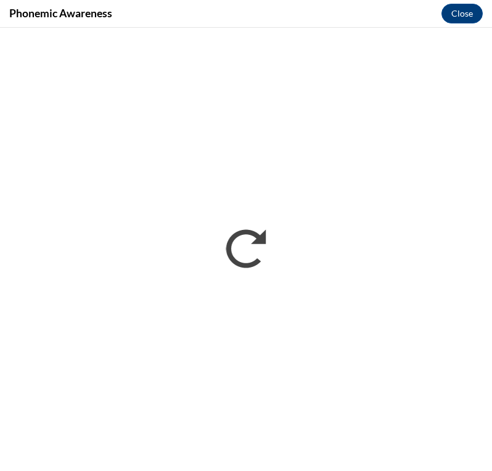
scroll to position [0, 0]
